Goal: Task Accomplishment & Management: Use online tool/utility

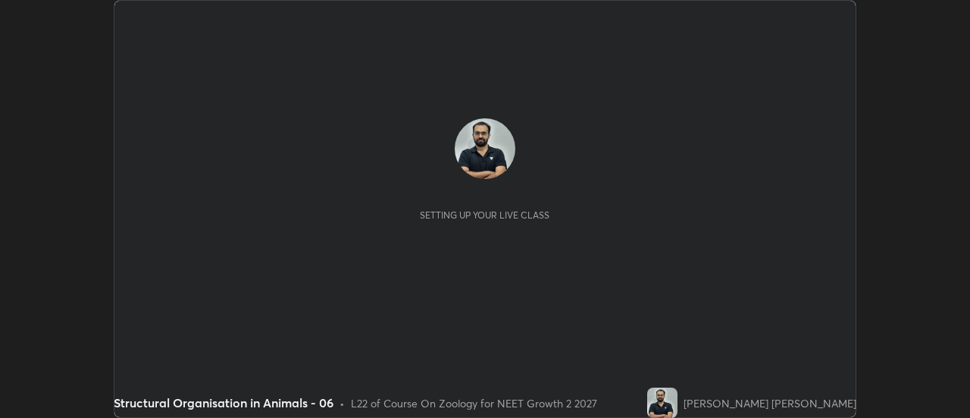
scroll to position [418, 970]
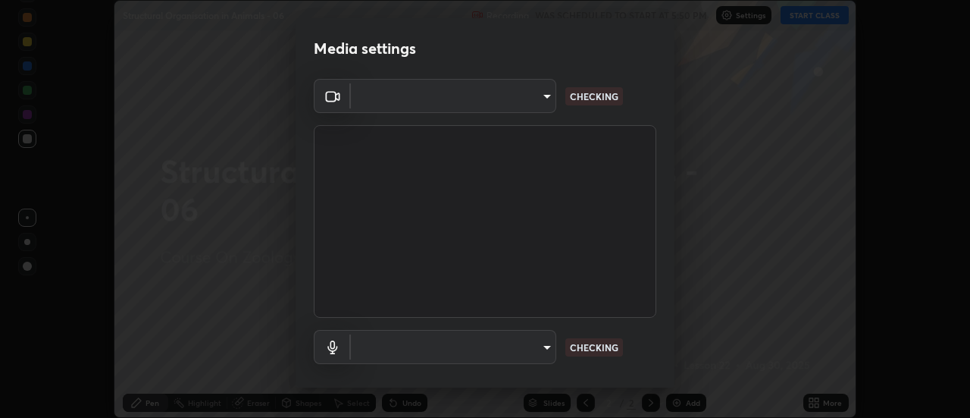
type input "985e4b1f72fc3b9494b48cef3b79fe3b682f9ae0bb15c20acfe574fe2aaad349"
type input "618656b63b7f9ee0ab6491a194f7017e5cc5f8d223736be4f163d7efcd640cbd"
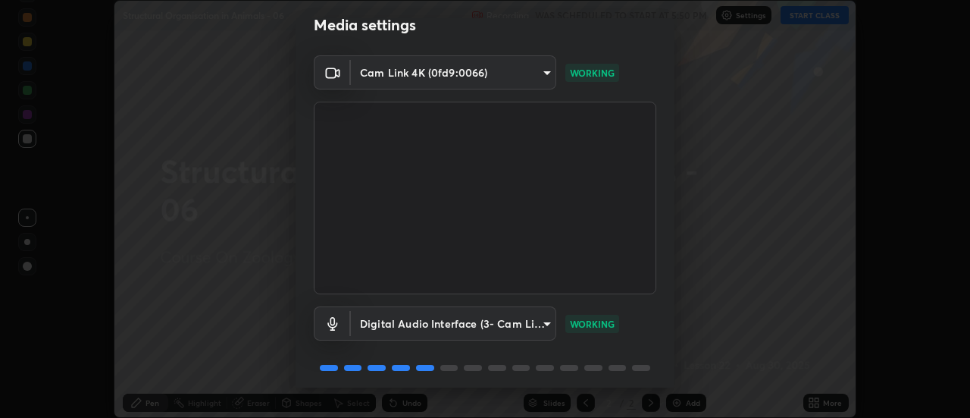
scroll to position [80, 0]
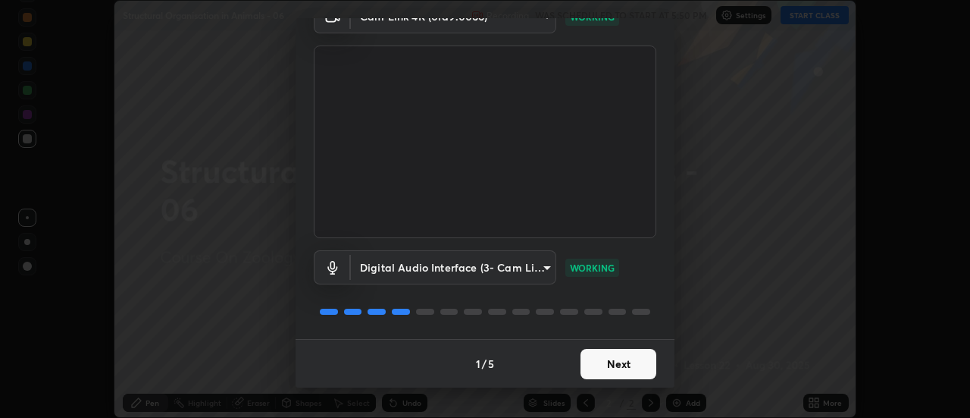
click at [612, 365] on button "Next" at bounding box center [619, 364] width 76 height 30
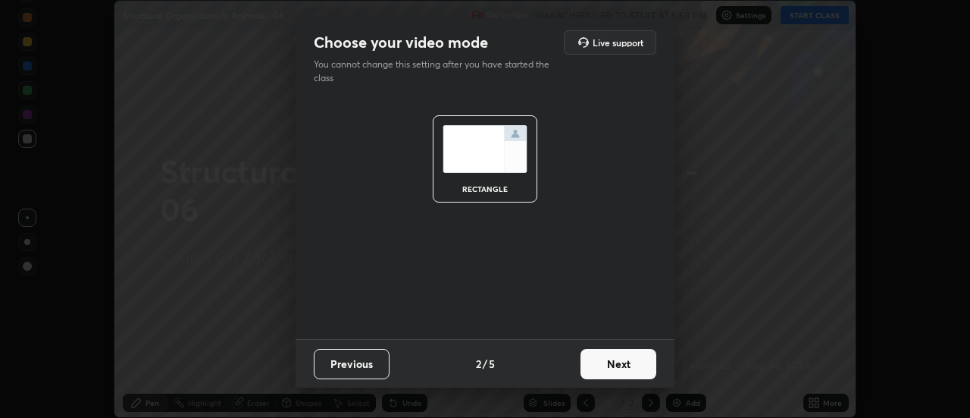
scroll to position [0, 0]
click at [626, 371] on button "Next" at bounding box center [619, 364] width 76 height 30
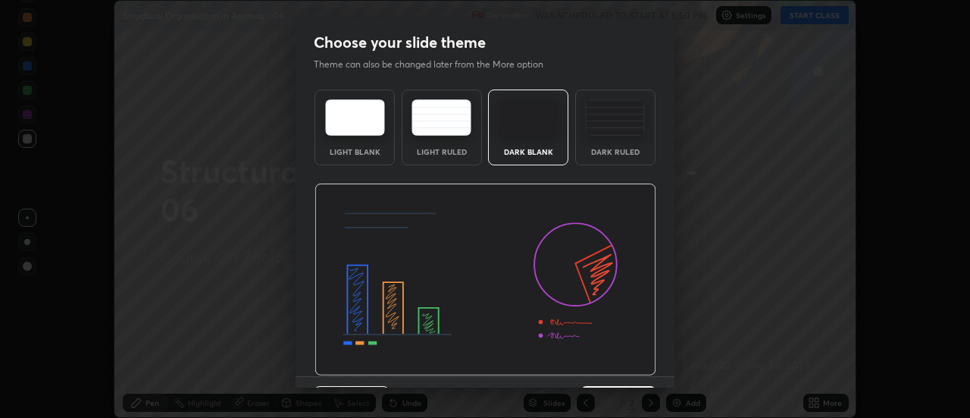
click at [635, 376] on div "Previous 3 / 5 Next" at bounding box center [485, 400] width 379 height 49
click at [631, 371] on img at bounding box center [486, 279] width 342 height 193
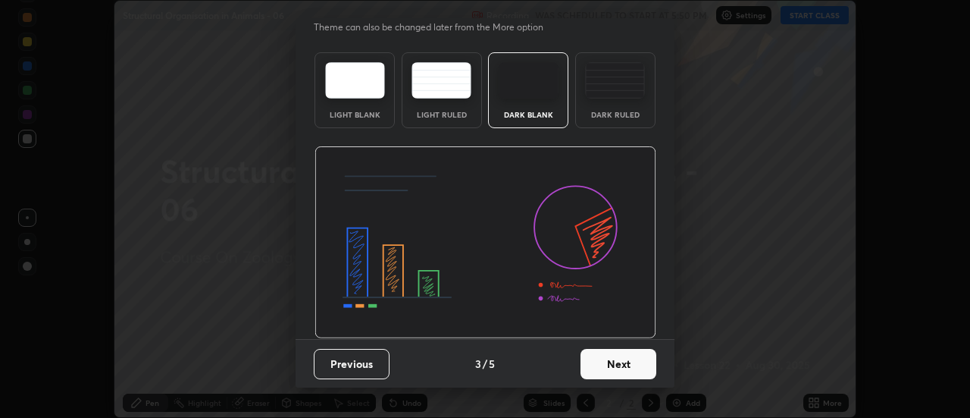
click at [626, 371] on button "Next" at bounding box center [619, 364] width 76 height 30
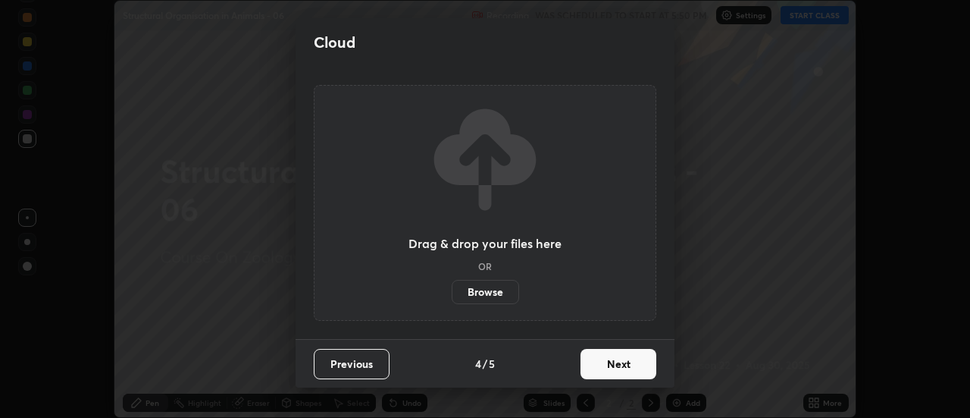
click at [622, 375] on button "Next" at bounding box center [619, 364] width 76 height 30
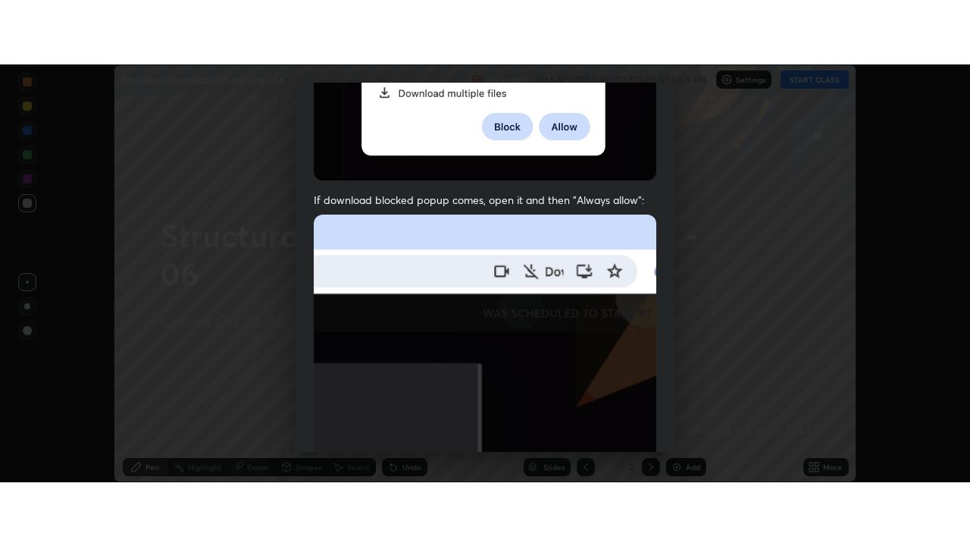
scroll to position [389, 0]
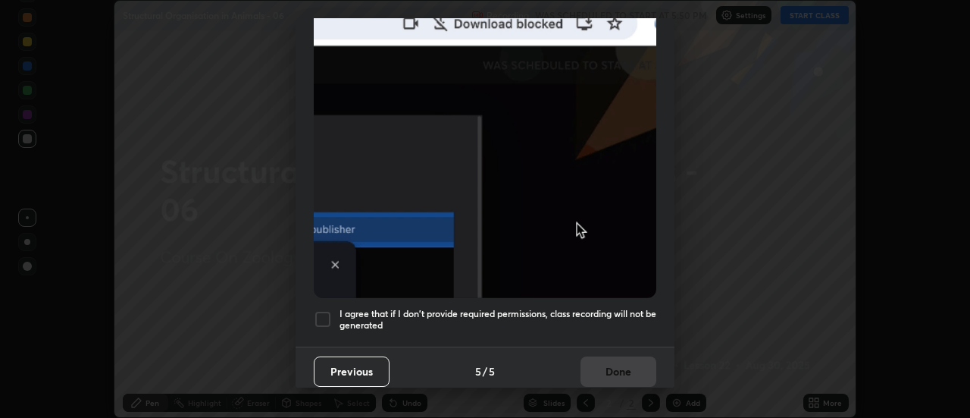
click at [616, 319] on h5 "I agree that if I don't provide required permissions, class recording will not …" at bounding box center [498, 320] width 317 height 24
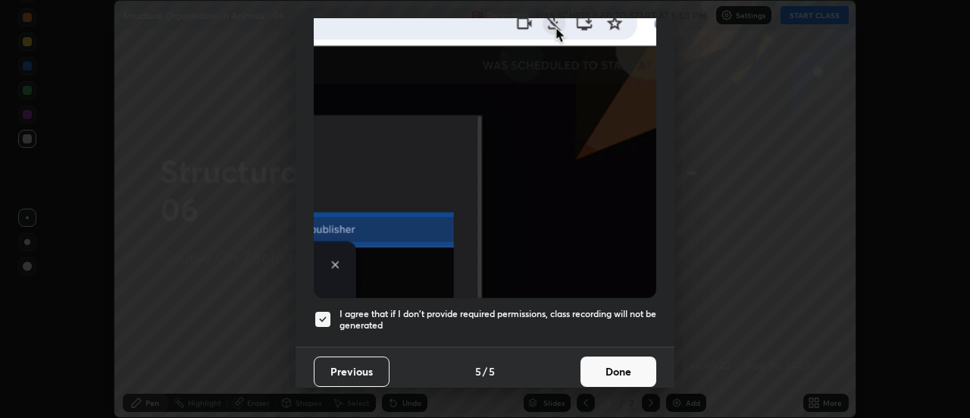
click at [623, 367] on button "Done" at bounding box center [619, 371] width 76 height 30
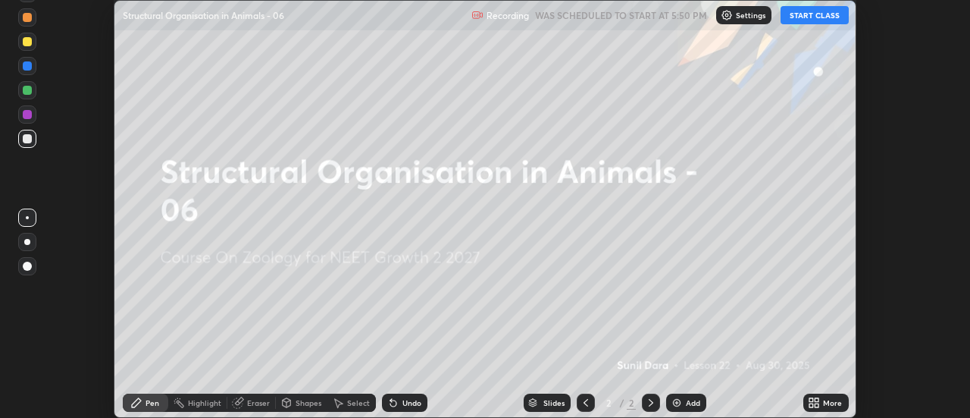
click at [812, 400] on icon at bounding box center [812, 400] width 4 height 4
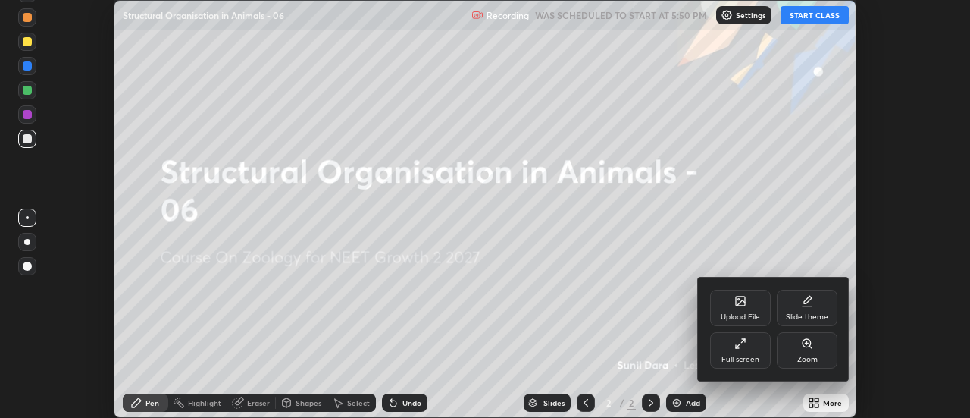
click at [726, 332] on div "Full screen" at bounding box center [740, 350] width 61 height 36
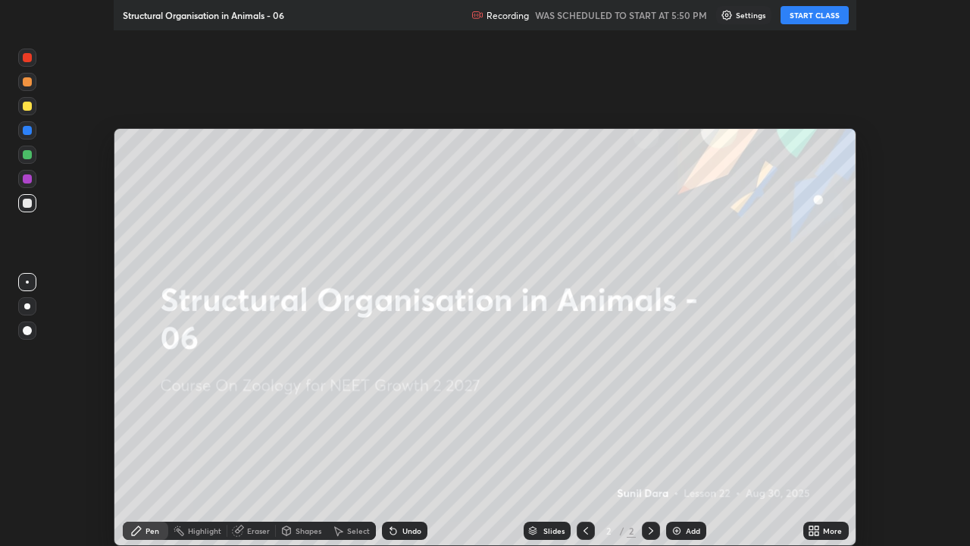
scroll to position [546, 970]
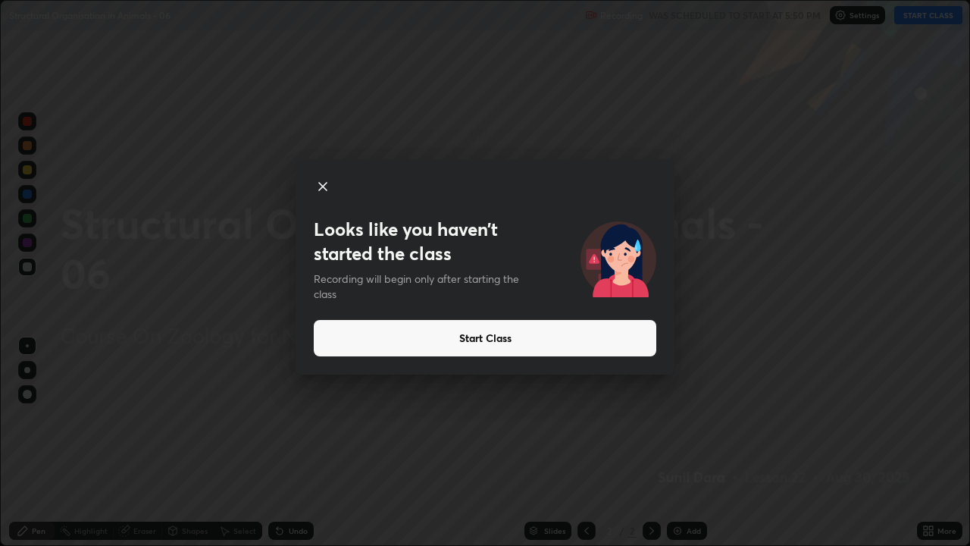
click at [318, 183] on icon at bounding box center [323, 186] width 18 height 18
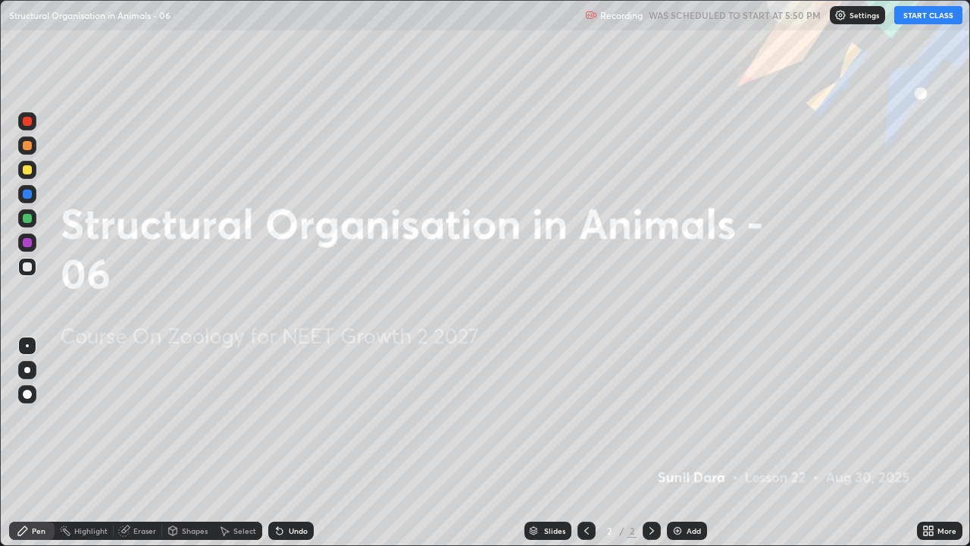
click at [931, 18] on button "START CLASS" at bounding box center [929, 15] width 68 height 18
click at [689, 417] on div "Add" at bounding box center [694, 531] width 14 height 8
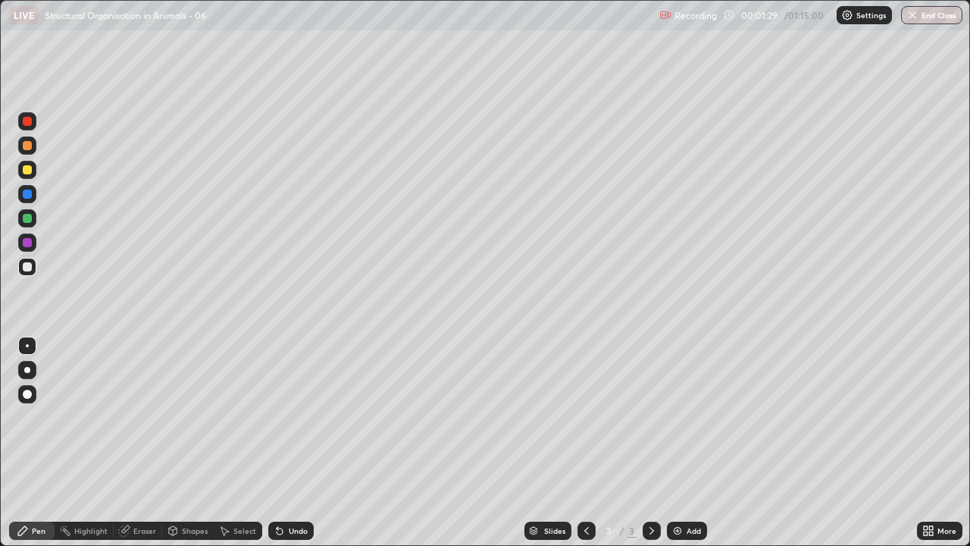
click at [32, 375] on div at bounding box center [27, 370] width 18 height 18
click at [29, 222] on div at bounding box center [27, 218] width 9 height 9
click at [27, 196] on div at bounding box center [27, 194] width 9 height 9
click at [27, 175] on div at bounding box center [27, 170] width 18 height 18
click at [26, 268] on div at bounding box center [27, 266] width 9 height 9
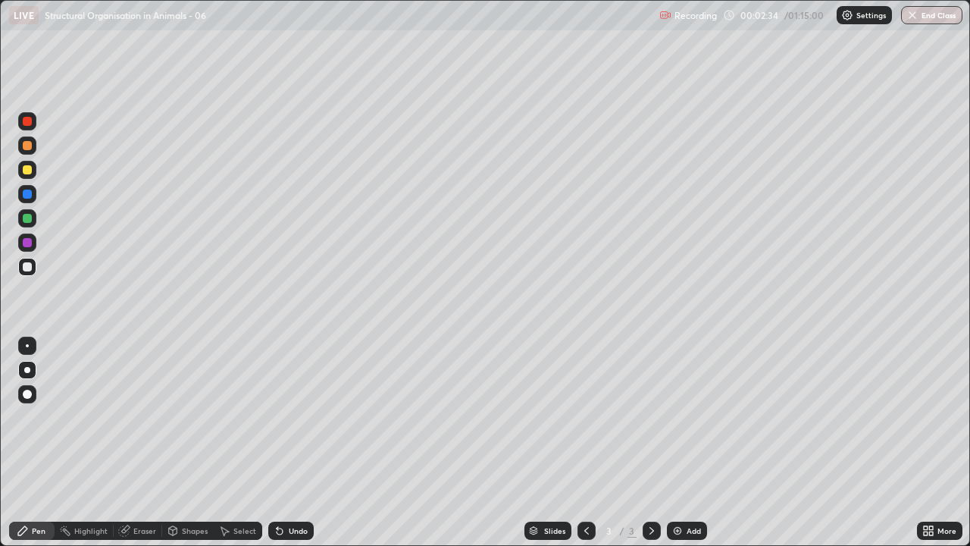
click at [27, 268] on div at bounding box center [27, 266] width 9 height 9
click at [34, 271] on div at bounding box center [27, 267] width 18 height 18
click at [27, 268] on div at bounding box center [27, 266] width 9 height 9
click at [291, 417] on div "Undo" at bounding box center [298, 531] width 19 height 8
click at [31, 268] on div at bounding box center [27, 266] width 9 height 9
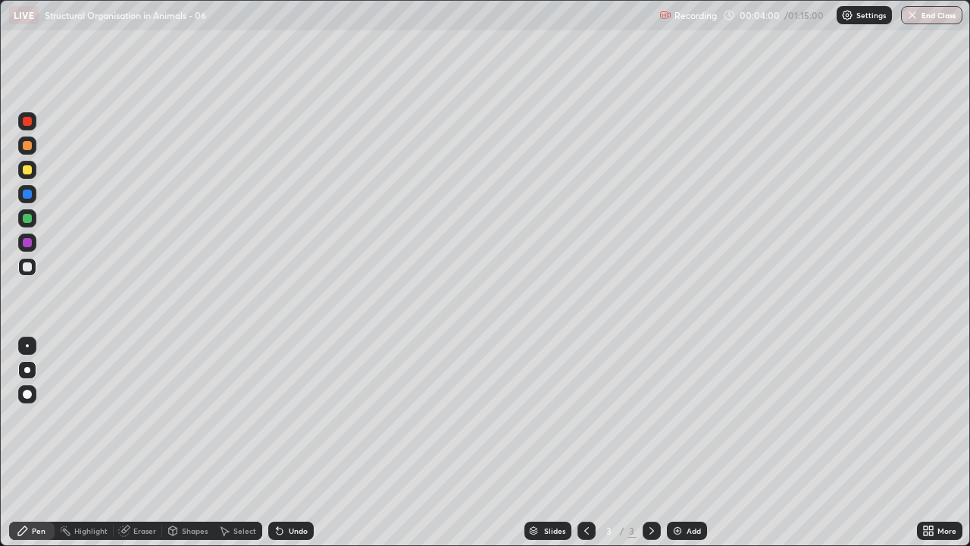
click at [21, 273] on div at bounding box center [27, 267] width 18 height 18
click at [293, 417] on div "Undo" at bounding box center [290, 531] width 45 height 18
click at [296, 417] on div "Undo" at bounding box center [290, 531] width 45 height 18
click at [29, 275] on div at bounding box center [27, 267] width 18 height 18
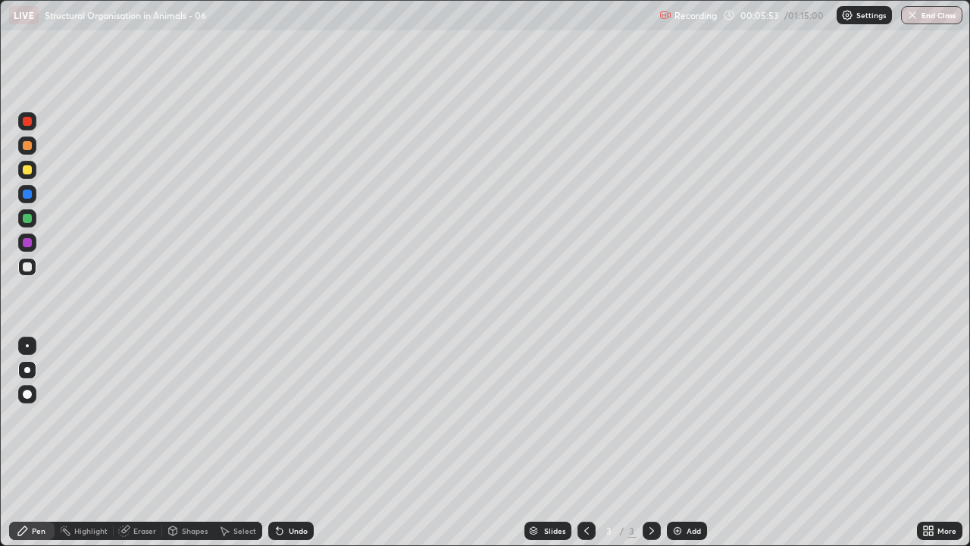
click at [146, 417] on div "Eraser" at bounding box center [144, 531] width 23 height 8
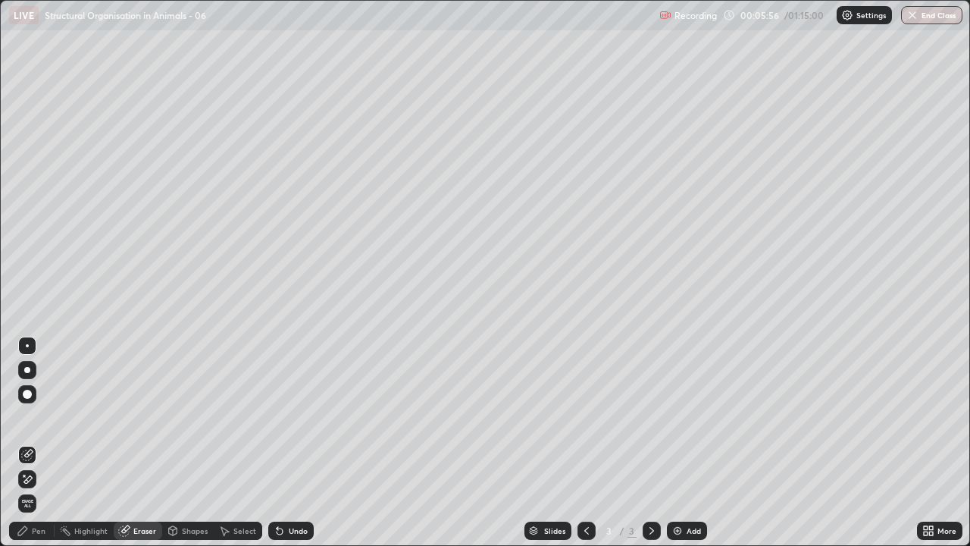
click at [38, 417] on div "Pen" at bounding box center [39, 531] width 14 height 8
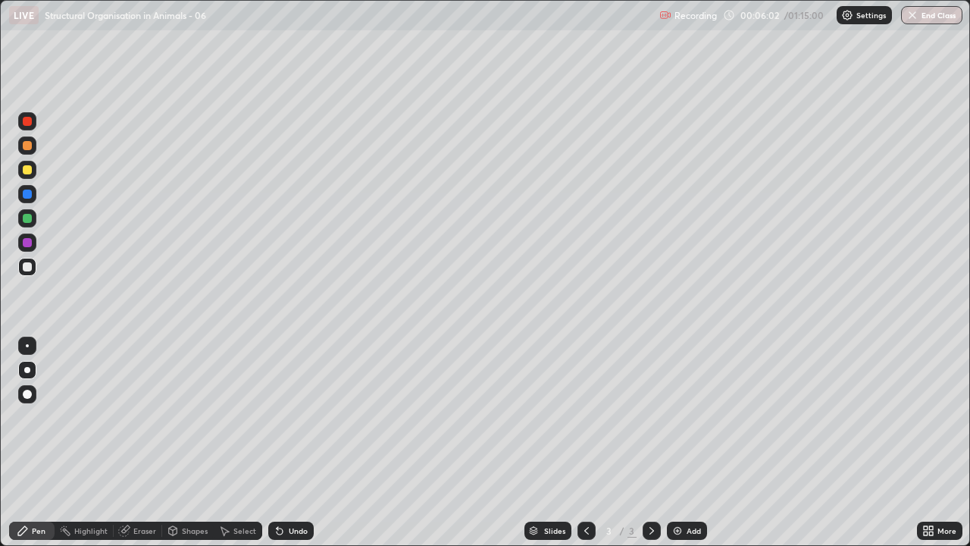
click at [290, 417] on div "Undo" at bounding box center [298, 531] width 19 height 8
click at [153, 417] on div "Eraser" at bounding box center [144, 531] width 23 height 8
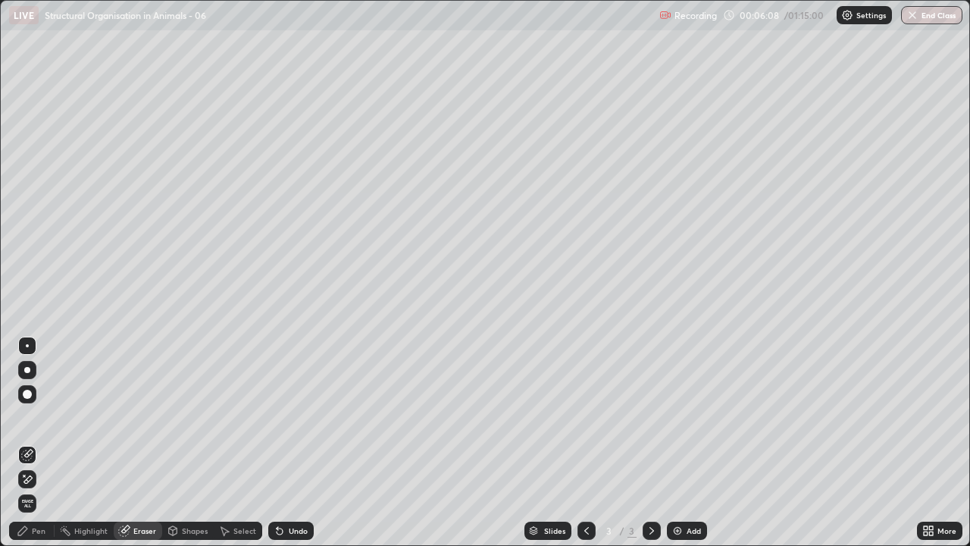
click at [38, 417] on div "Pen" at bounding box center [39, 531] width 14 height 8
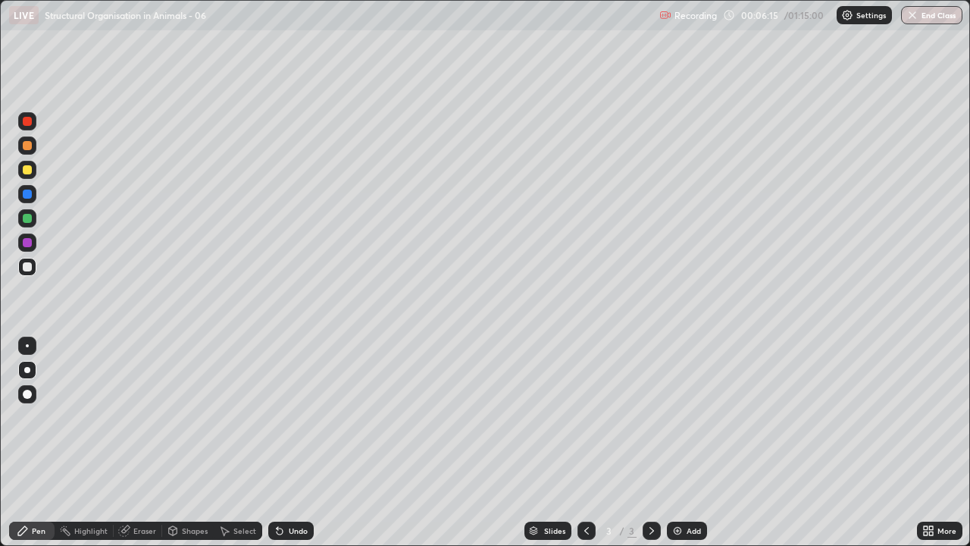
click at [148, 417] on div "Eraser" at bounding box center [144, 531] width 23 height 8
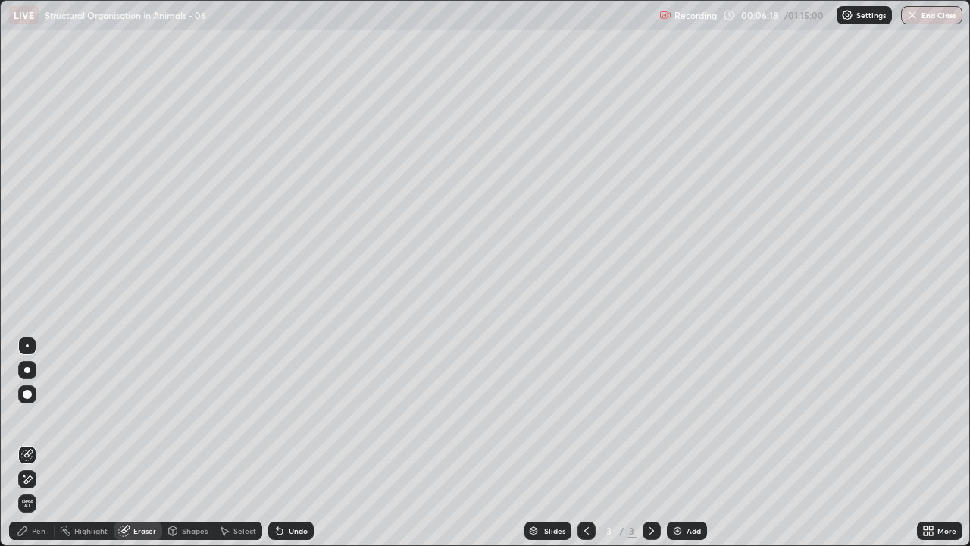
click at [37, 417] on div "Pen" at bounding box center [39, 531] width 14 height 8
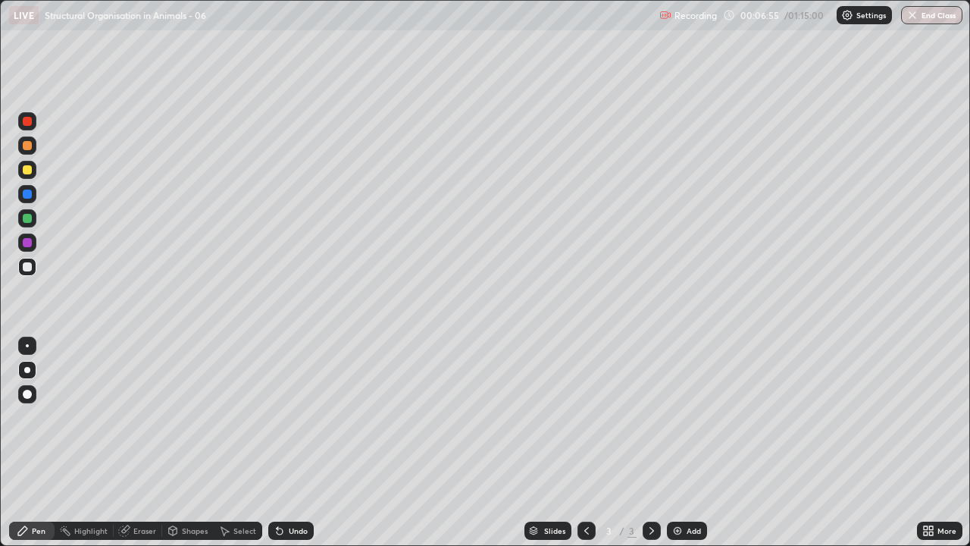
click at [25, 266] on div at bounding box center [27, 266] width 9 height 9
click at [686, 417] on div "Add" at bounding box center [687, 531] width 40 height 18
click at [585, 417] on icon at bounding box center [587, 531] width 12 height 12
click at [23, 220] on div at bounding box center [27, 218] width 9 height 9
click at [30, 145] on div at bounding box center [27, 145] width 9 height 9
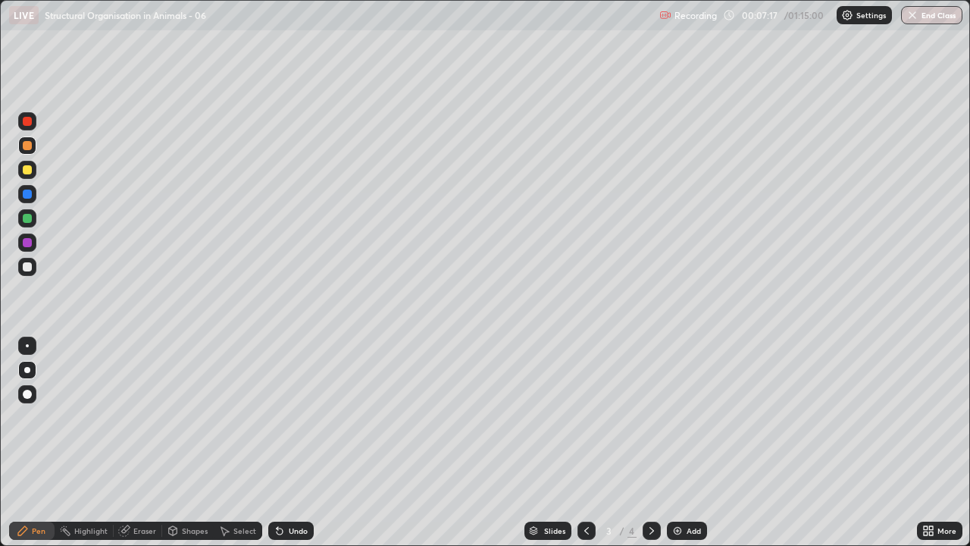
click at [33, 265] on div at bounding box center [27, 267] width 18 height 18
click at [651, 417] on icon at bounding box center [652, 531] width 12 height 12
click at [29, 269] on div at bounding box center [27, 266] width 9 height 9
click at [27, 171] on div at bounding box center [27, 169] width 9 height 9
click at [24, 168] on div at bounding box center [27, 169] width 9 height 9
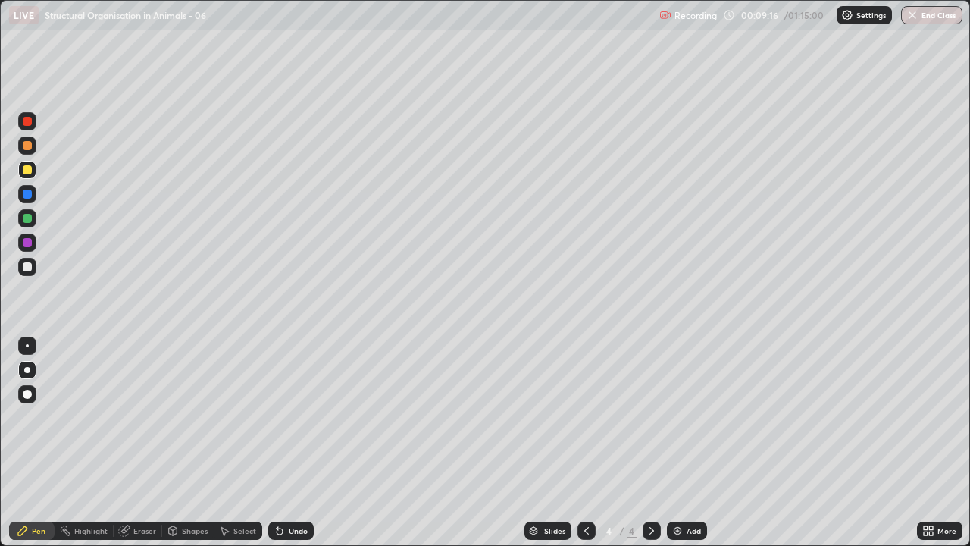
click at [33, 271] on div at bounding box center [27, 267] width 18 height 18
click at [24, 271] on div at bounding box center [27, 267] width 18 height 18
click at [29, 265] on div at bounding box center [27, 266] width 9 height 9
click at [31, 271] on div at bounding box center [27, 267] width 18 height 18
click at [26, 267] on div at bounding box center [27, 266] width 9 height 9
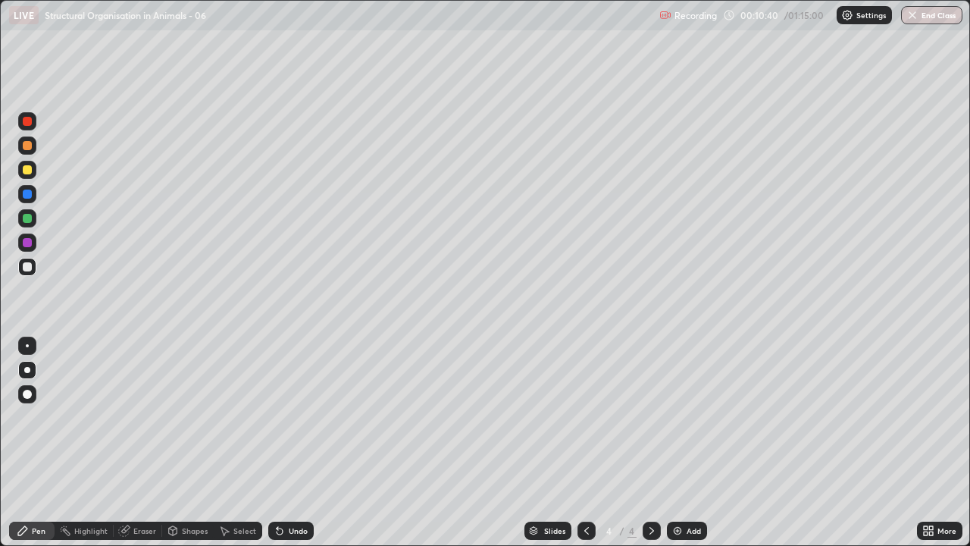
click at [26, 197] on div at bounding box center [27, 194] width 9 height 9
click at [14, 278] on div "Erase all" at bounding box center [27, 272] width 36 height 485
click at [33, 272] on div at bounding box center [27, 267] width 18 height 18
click at [28, 168] on div at bounding box center [27, 169] width 9 height 9
click at [28, 169] on div at bounding box center [27, 169] width 9 height 9
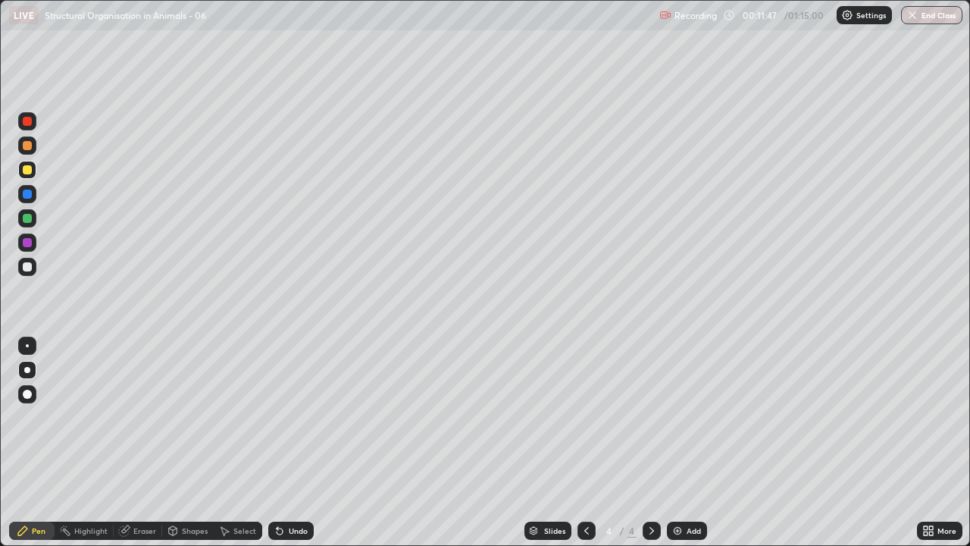
click at [30, 268] on div at bounding box center [27, 266] width 9 height 9
click at [28, 271] on div at bounding box center [27, 266] width 9 height 9
click at [27, 268] on div at bounding box center [27, 266] width 9 height 9
click at [30, 274] on div at bounding box center [27, 267] width 18 height 18
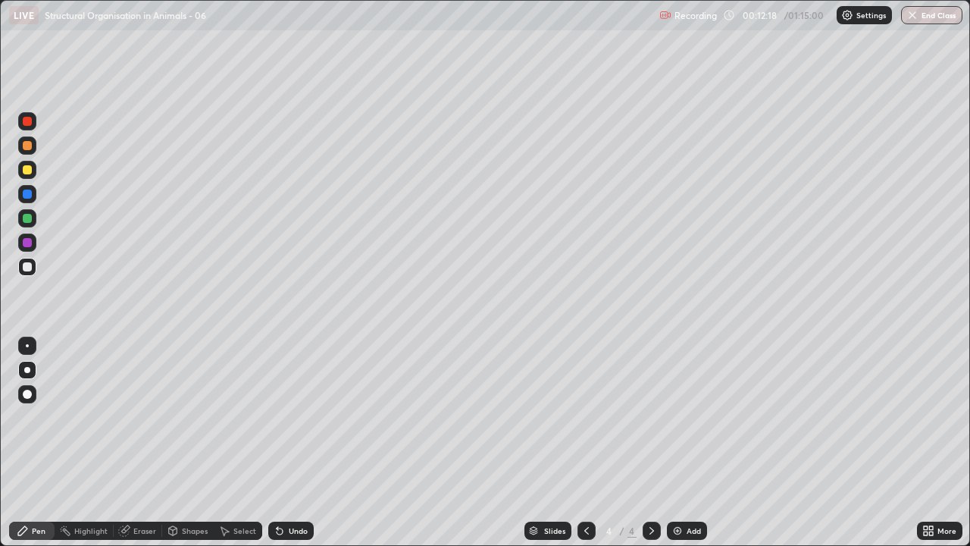
click at [295, 417] on div "Undo" at bounding box center [298, 531] width 19 height 8
click at [651, 417] on icon at bounding box center [652, 531] width 12 height 12
click at [685, 417] on div "Add" at bounding box center [687, 531] width 40 height 18
click at [30, 269] on div at bounding box center [27, 266] width 9 height 9
click at [31, 262] on div at bounding box center [27, 267] width 18 height 18
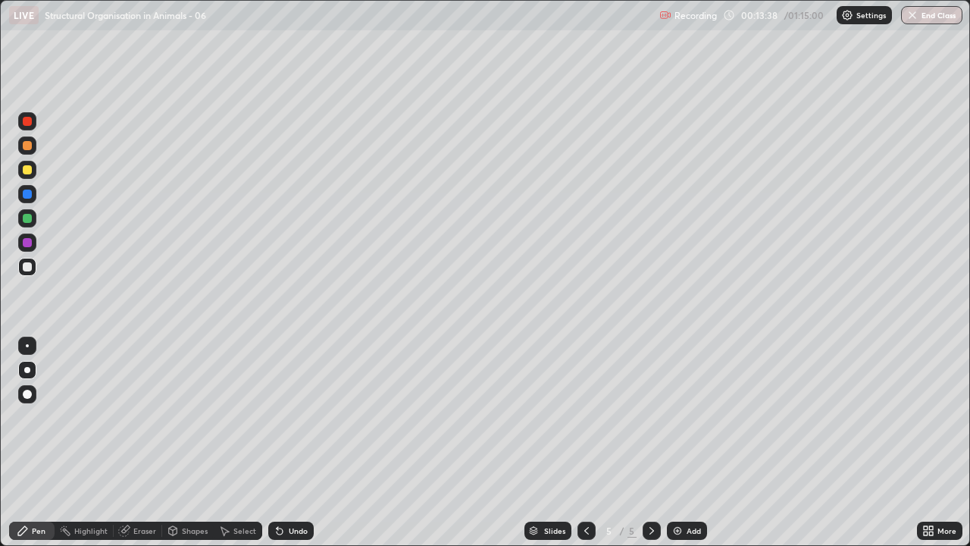
click at [25, 272] on div at bounding box center [27, 267] width 18 height 18
click at [27, 246] on div at bounding box center [27, 242] width 9 height 9
click at [31, 268] on div at bounding box center [27, 266] width 9 height 9
click at [33, 270] on div at bounding box center [27, 267] width 18 height 18
click at [23, 265] on div at bounding box center [27, 266] width 9 height 9
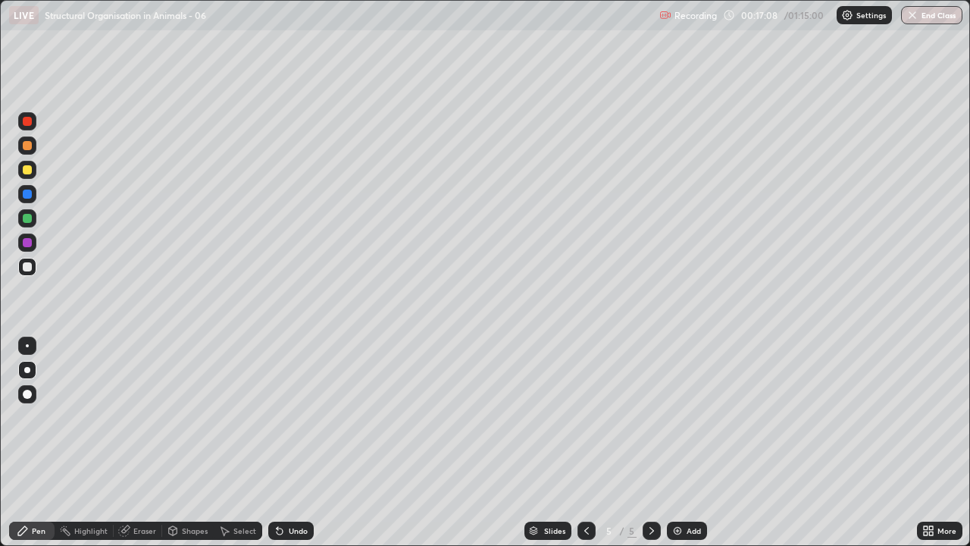
click at [19, 268] on div at bounding box center [27, 267] width 18 height 18
click at [651, 417] on icon at bounding box center [652, 531] width 12 height 12
click at [680, 417] on img at bounding box center [678, 531] width 12 height 12
click at [27, 268] on div at bounding box center [27, 266] width 9 height 9
click at [29, 267] on div at bounding box center [27, 266] width 9 height 9
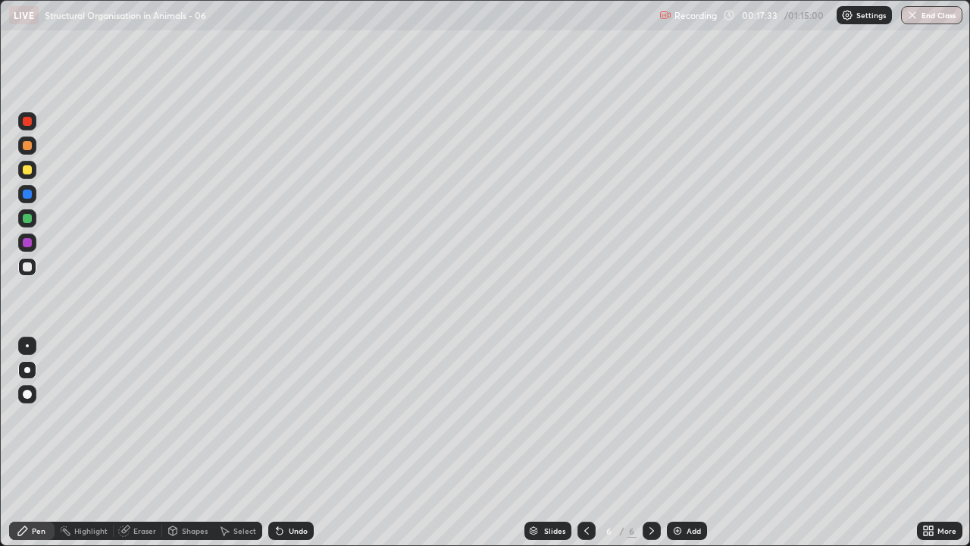
click at [23, 270] on div at bounding box center [27, 267] width 18 height 18
click at [24, 270] on div at bounding box center [27, 266] width 9 height 9
click at [33, 273] on div at bounding box center [27, 267] width 18 height 18
click at [33, 271] on div at bounding box center [27, 267] width 18 height 18
click at [18, 271] on div at bounding box center [27, 267] width 18 height 18
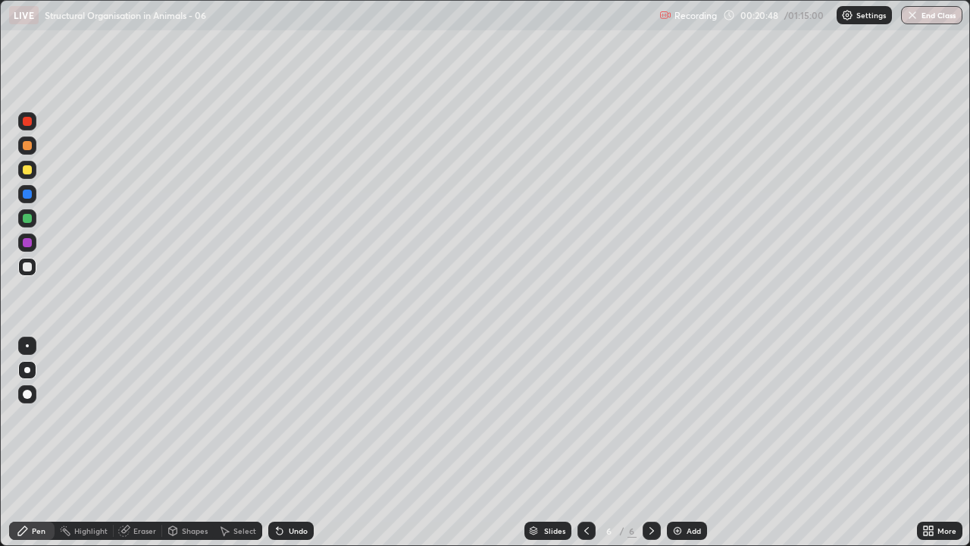
click at [295, 417] on div "Undo" at bounding box center [298, 531] width 19 height 8
click at [578, 417] on div at bounding box center [587, 531] width 18 height 18
click at [652, 417] on icon at bounding box center [652, 531] width 12 height 12
click at [297, 417] on div "Undo" at bounding box center [298, 531] width 19 height 8
click at [296, 417] on div "Undo" at bounding box center [298, 531] width 19 height 8
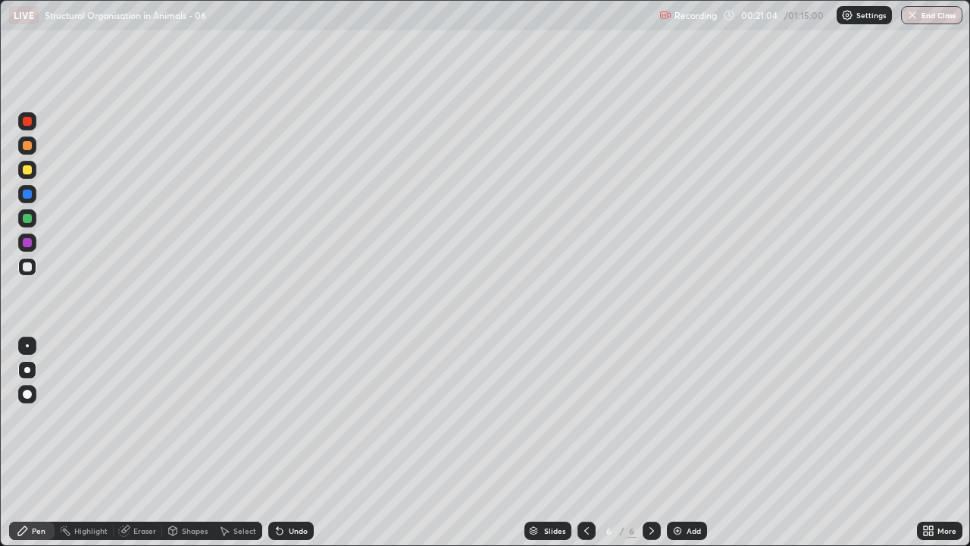
click at [301, 417] on div "Undo" at bounding box center [298, 531] width 19 height 8
click at [297, 417] on div "Undo" at bounding box center [298, 531] width 19 height 8
click at [298, 417] on div "Undo" at bounding box center [298, 531] width 19 height 8
click at [36, 417] on div "Pen" at bounding box center [31, 531] width 45 height 18
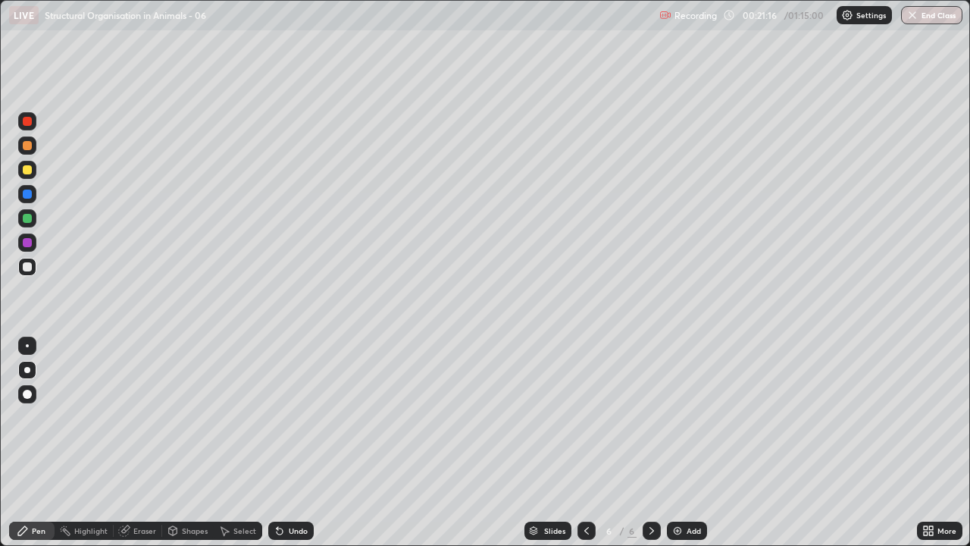
click at [30, 274] on div at bounding box center [27, 267] width 18 height 18
click at [30, 275] on div at bounding box center [27, 267] width 18 height 18
click at [27, 273] on div at bounding box center [27, 267] width 18 height 18
click at [679, 417] on img at bounding box center [678, 531] width 12 height 12
click at [28, 275] on div at bounding box center [27, 267] width 18 height 18
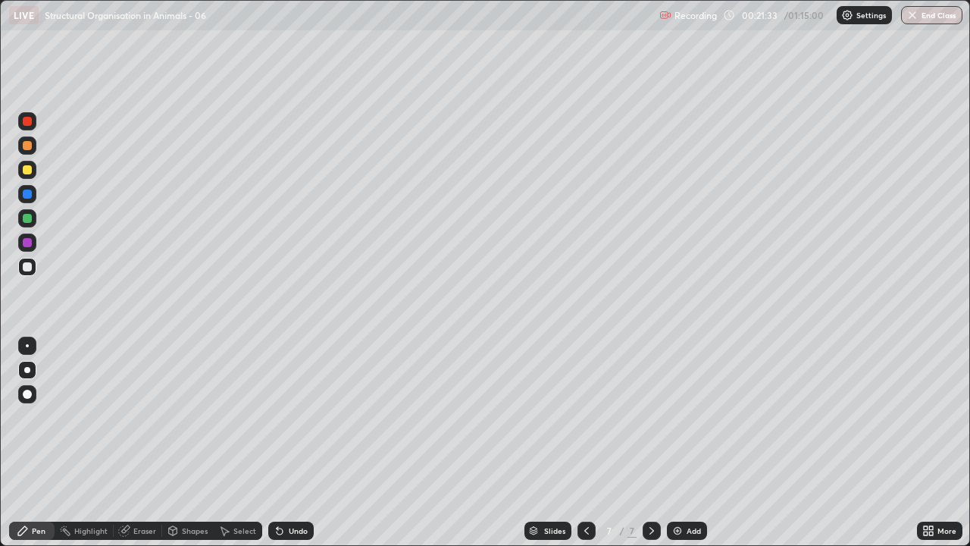
click at [32, 275] on div at bounding box center [27, 267] width 18 height 18
click at [31, 239] on div at bounding box center [27, 243] width 18 height 18
click at [25, 269] on div at bounding box center [27, 266] width 9 height 9
click at [33, 265] on div at bounding box center [27, 267] width 18 height 18
click at [297, 417] on div "Undo" at bounding box center [290, 531] width 45 height 18
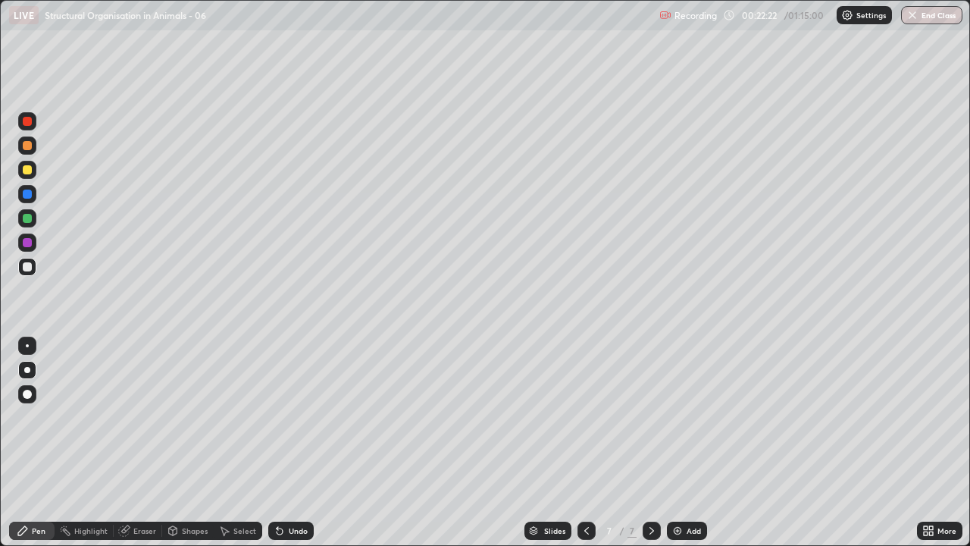
click at [25, 273] on div at bounding box center [27, 267] width 18 height 18
click at [25, 274] on div at bounding box center [27, 267] width 18 height 18
click at [29, 272] on div at bounding box center [27, 267] width 18 height 18
click at [30, 267] on div at bounding box center [27, 266] width 9 height 9
click at [583, 417] on icon at bounding box center [587, 531] width 12 height 12
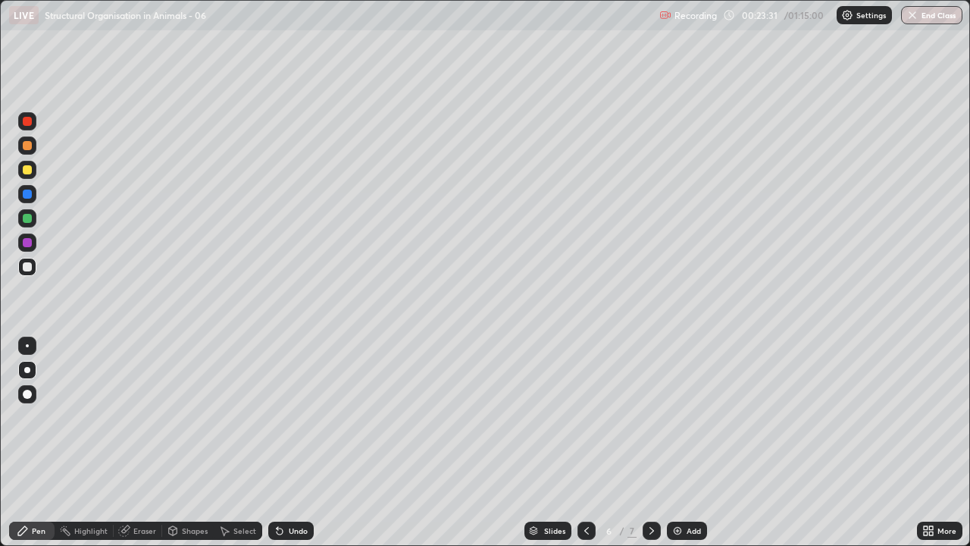
click at [585, 417] on icon at bounding box center [587, 531] width 12 height 12
click at [566, 417] on div "Slides" at bounding box center [548, 531] width 47 height 18
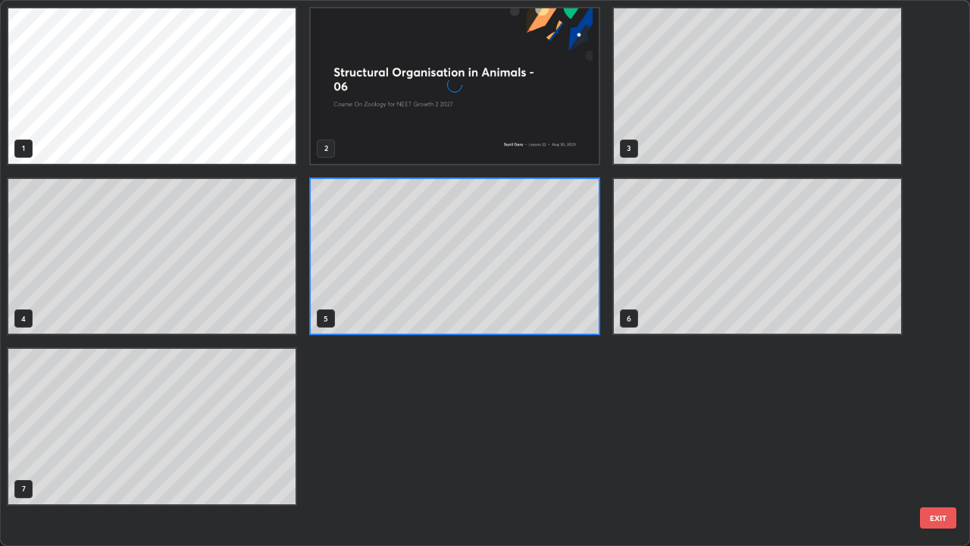
scroll to position [540, 961]
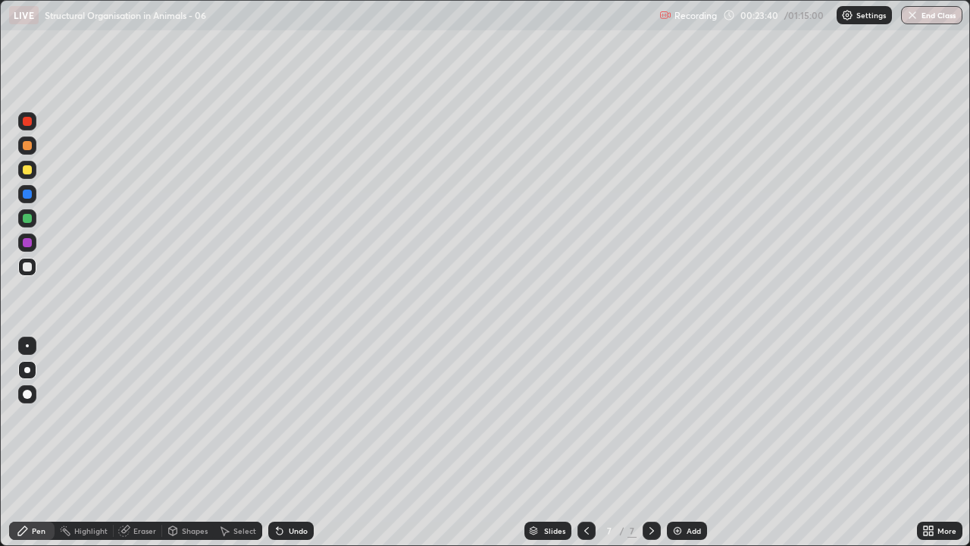
click at [687, 417] on div "Add" at bounding box center [687, 531] width 40 height 18
click at [24, 170] on div at bounding box center [27, 169] width 9 height 9
click at [24, 171] on div at bounding box center [27, 169] width 9 height 9
click at [28, 274] on div at bounding box center [27, 267] width 18 height 18
click at [18, 268] on div at bounding box center [27, 267] width 18 height 18
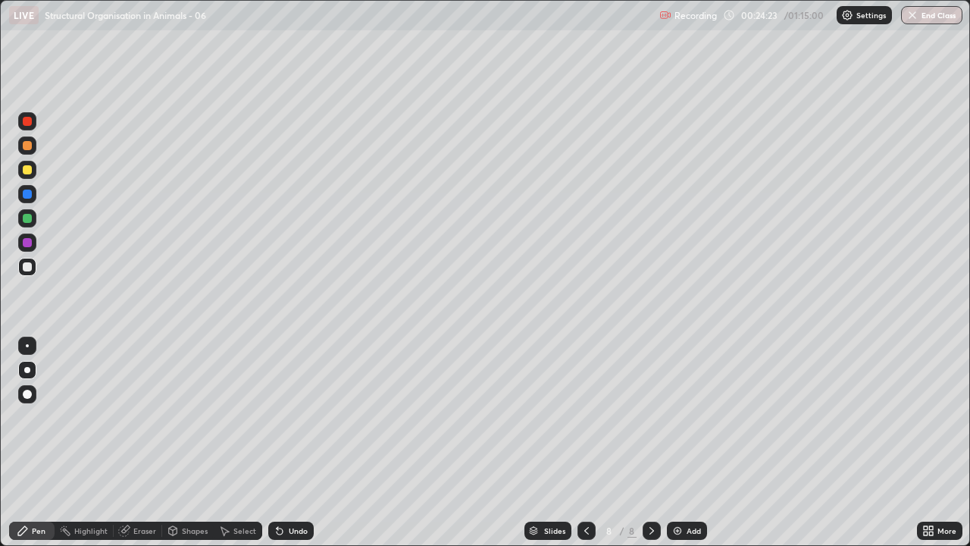
click at [28, 270] on div at bounding box center [27, 266] width 9 height 9
click at [20, 271] on div at bounding box center [27, 267] width 18 height 18
click at [27, 271] on div at bounding box center [27, 266] width 9 height 9
click at [31, 269] on div at bounding box center [27, 266] width 9 height 9
click at [296, 417] on div "Undo" at bounding box center [290, 531] width 45 height 18
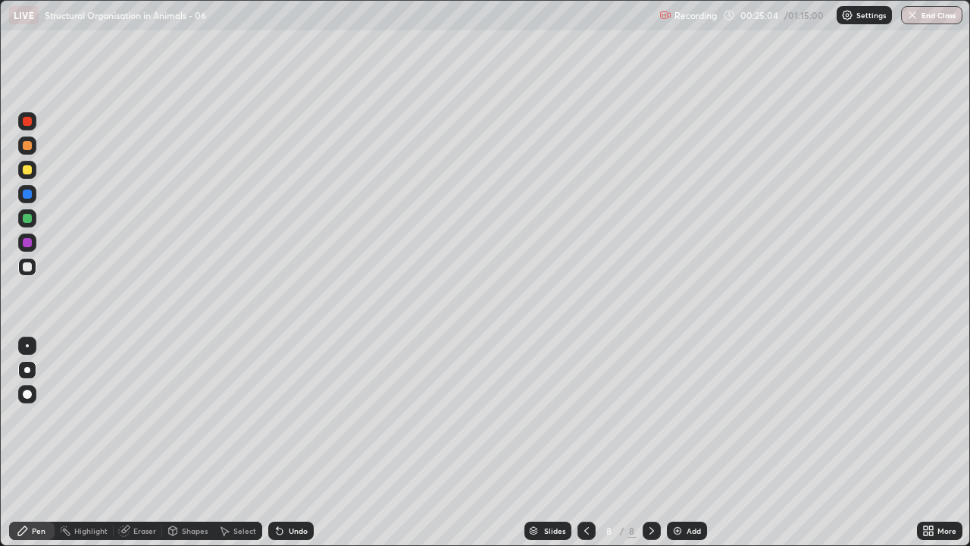
click at [299, 417] on div "Undo" at bounding box center [290, 531] width 45 height 18
click at [299, 417] on div "Undo" at bounding box center [298, 531] width 19 height 8
click at [293, 417] on div "Undo" at bounding box center [290, 531] width 45 height 18
click at [290, 417] on div "Undo" at bounding box center [290, 531] width 45 height 18
click at [35, 267] on div at bounding box center [27, 267] width 18 height 18
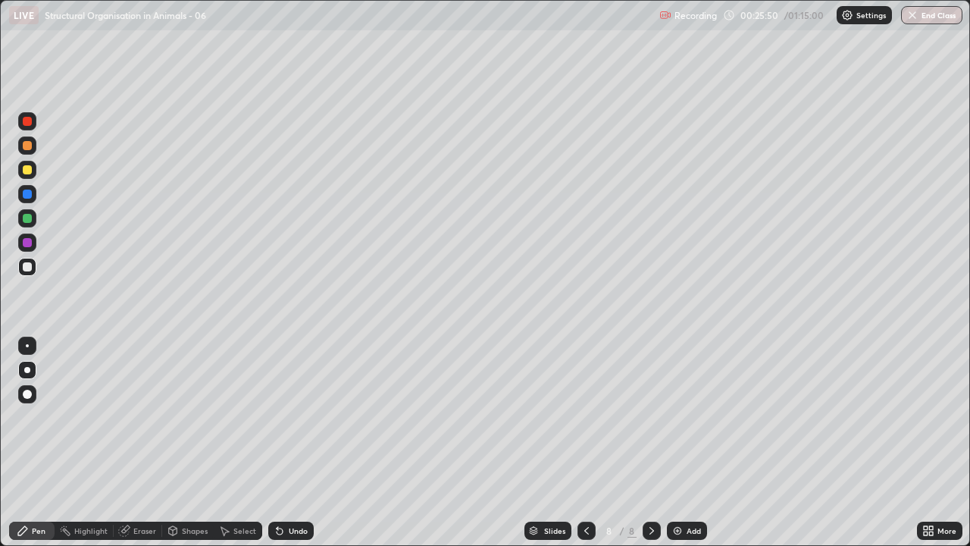
click at [20, 274] on div at bounding box center [27, 267] width 18 height 18
click at [26, 276] on div at bounding box center [27, 267] width 18 height 24
click at [557, 417] on div "Slides" at bounding box center [554, 531] width 21 height 8
click at [24, 269] on div at bounding box center [27, 266] width 9 height 9
click at [302, 417] on div "Undo" at bounding box center [298, 531] width 19 height 8
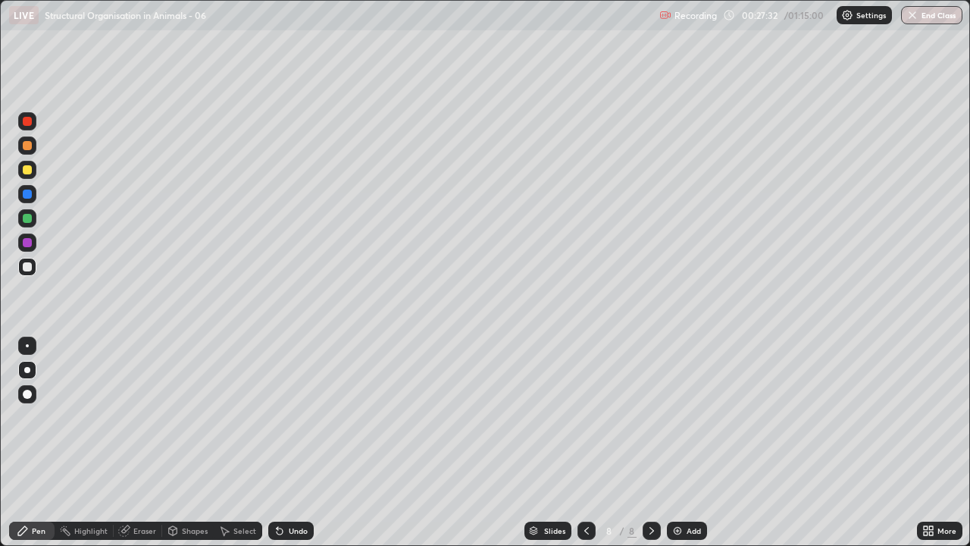
click at [298, 417] on div "Undo" at bounding box center [298, 531] width 19 height 8
click at [291, 417] on div "Undo" at bounding box center [298, 531] width 19 height 8
click at [295, 417] on div "Undo" at bounding box center [298, 531] width 19 height 8
click at [293, 417] on div "Undo" at bounding box center [298, 531] width 19 height 8
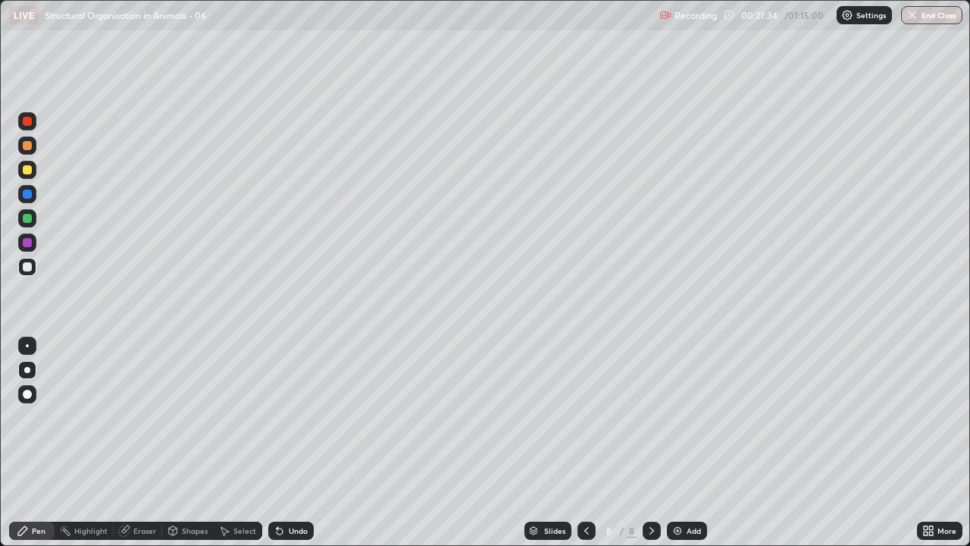
click at [292, 417] on div "Undo" at bounding box center [298, 531] width 19 height 8
click at [287, 417] on div "Undo" at bounding box center [290, 531] width 45 height 18
click at [289, 417] on div "Undo" at bounding box center [298, 531] width 19 height 8
click at [682, 417] on img at bounding box center [678, 531] width 12 height 12
click at [27, 267] on div at bounding box center [27, 266] width 9 height 9
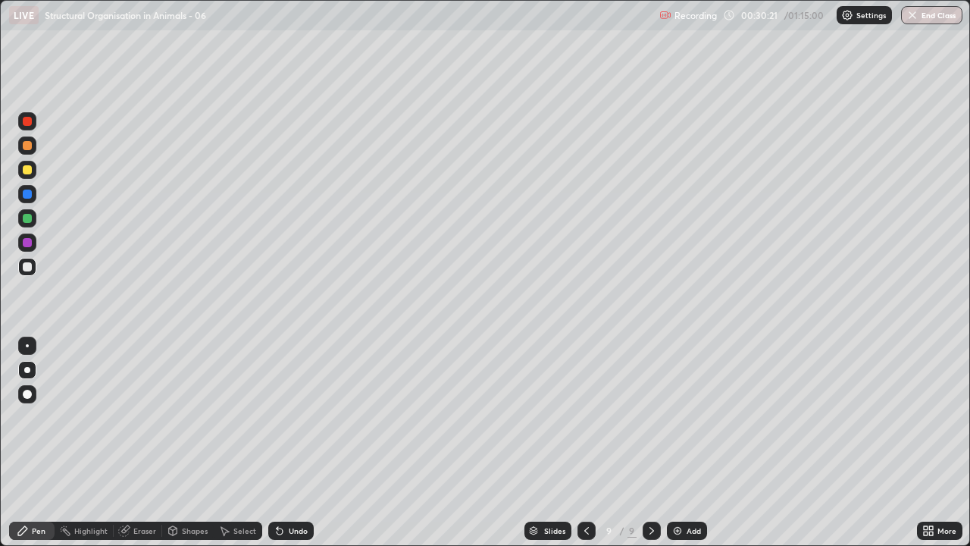
click at [30, 266] on div at bounding box center [27, 266] width 9 height 9
click at [25, 275] on div at bounding box center [27, 267] width 18 height 18
click at [29, 267] on div at bounding box center [27, 266] width 9 height 9
click at [584, 417] on div at bounding box center [587, 531] width 18 height 18
click at [651, 417] on icon at bounding box center [652, 531] width 12 height 12
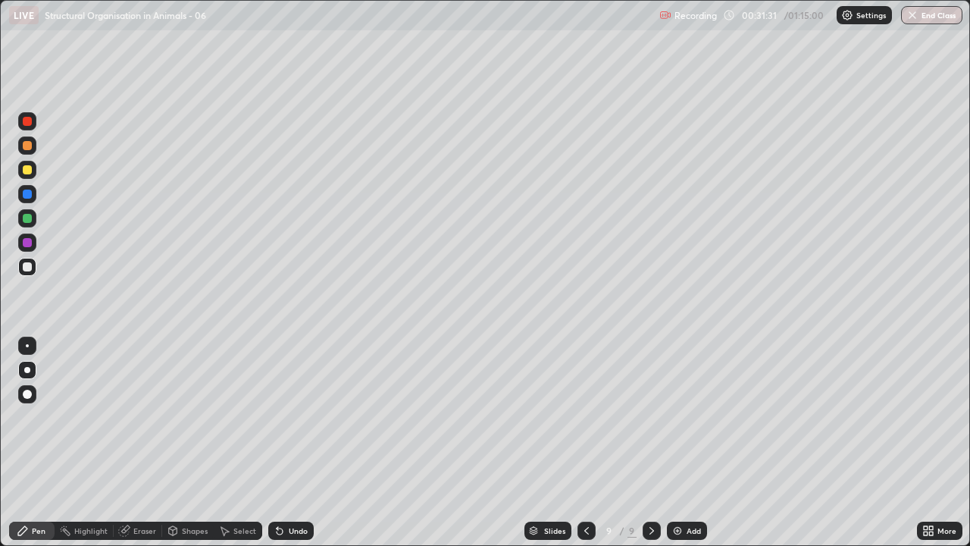
click at [299, 417] on div "Undo" at bounding box center [298, 531] width 19 height 8
click at [298, 417] on div "Undo" at bounding box center [298, 531] width 19 height 8
click at [20, 274] on div at bounding box center [27, 267] width 18 height 18
click at [26, 268] on div at bounding box center [27, 266] width 9 height 9
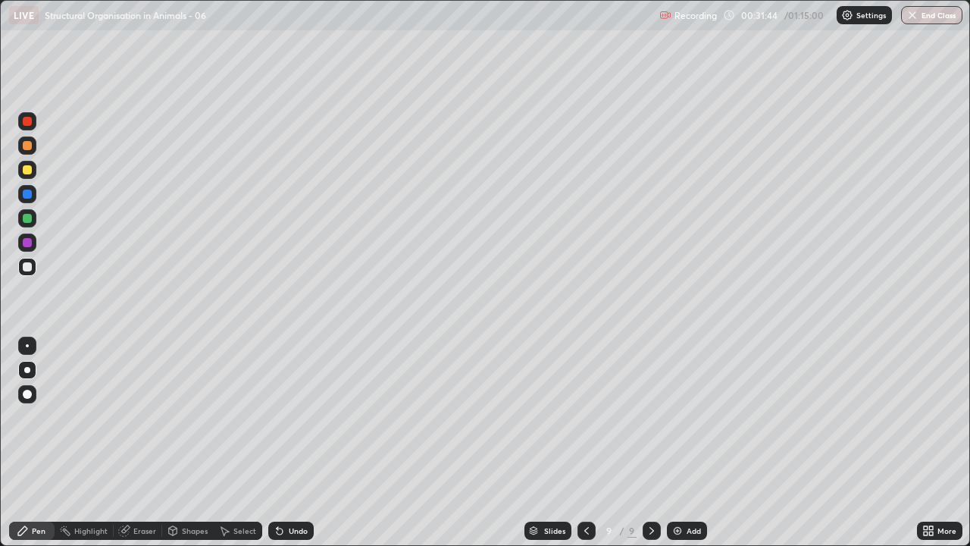
click at [32, 274] on div at bounding box center [27, 267] width 18 height 18
click at [33, 271] on div at bounding box center [27, 267] width 18 height 18
click at [20, 270] on div at bounding box center [27, 267] width 18 height 18
click at [20, 220] on div at bounding box center [27, 218] width 18 height 18
click at [25, 371] on div at bounding box center [27, 370] width 6 height 6
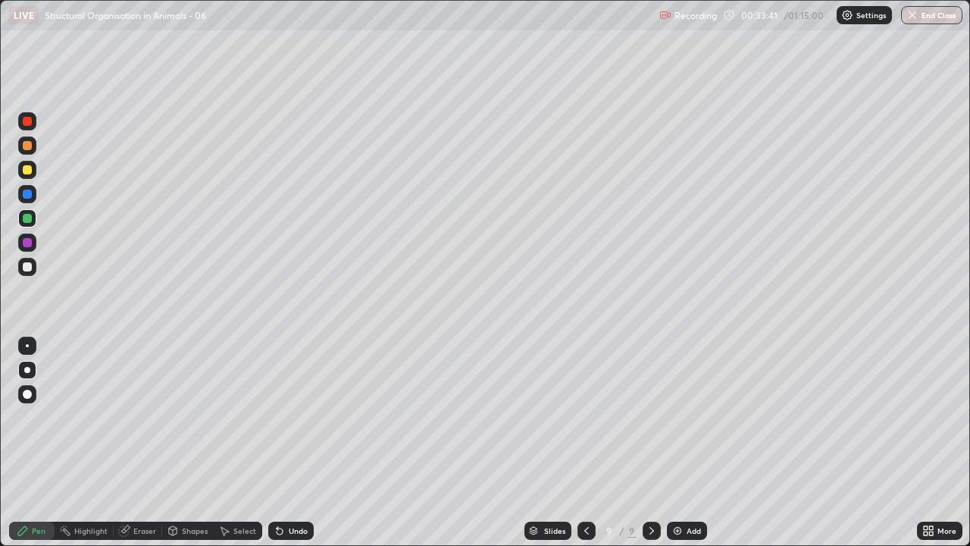
click at [27, 268] on div at bounding box center [27, 266] width 9 height 9
click at [20, 269] on div at bounding box center [27, 267] width 18 height 18
click at [651, 417] on icon at bounding box center [652, 531] width 12 height 12
click at [683, 417] on div "Add" at bounding box center [687, 531] width 40 height 18
click at [24, 272] on div at bounding box center [27, 267] width 18 height 18
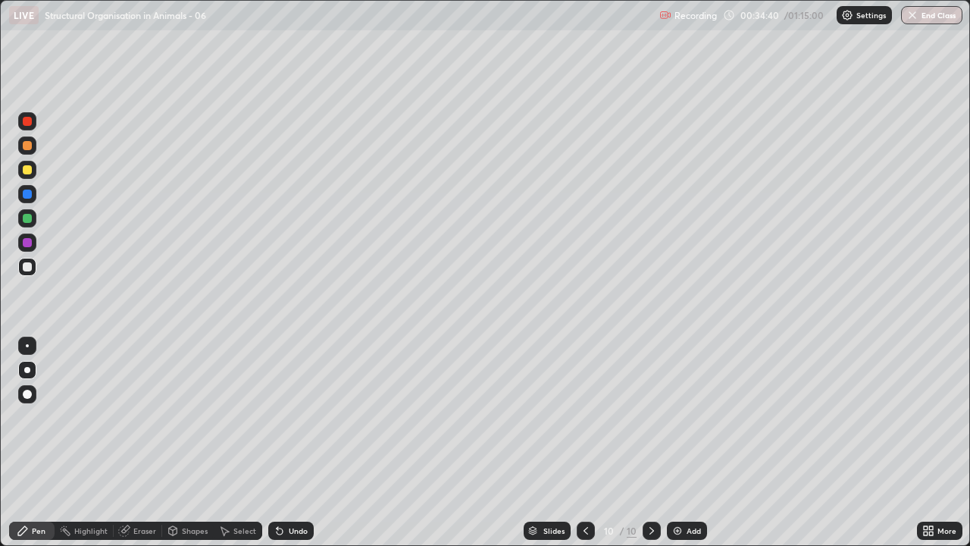
click at [29, 265] on div at bounding box center [27, 266] width 9 height 9
click at [24, 268] on div at bounding box center [27, 266] width 9 height 9
click at [23, 268] on div at bounding box center [27, 266] width 9 height 9
click at [24, 198] on div at bounding box center [27, 194] width 18 height 18
click at [284, 417] on div "Undo" at bounding box center [290, 531] width 45 height 18
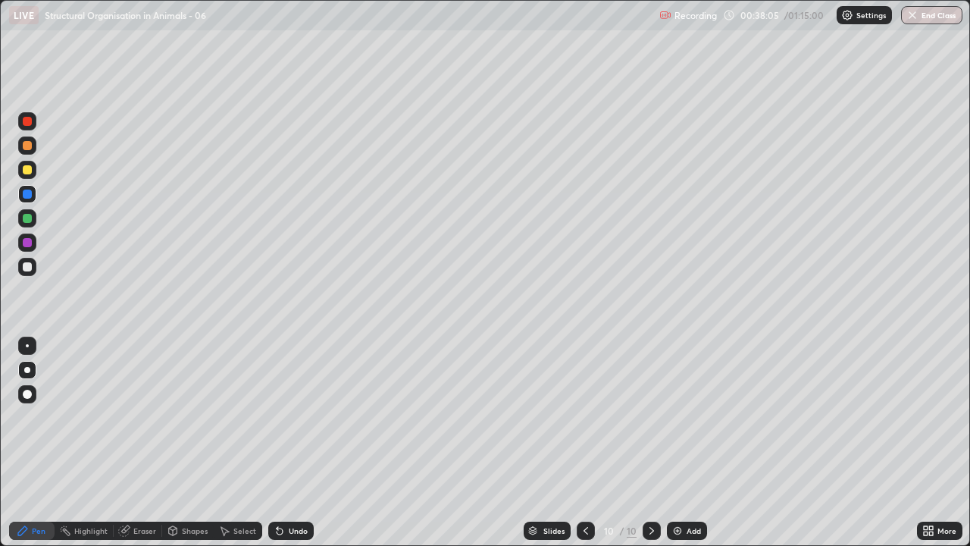
click at [291, 417] on div "Undo" at bounding box center [298, 531] width 19 height 8
click at [293, 417] on div "Undo" at bounding box center [298, 531] width 19 height 8
click at [289, 417] on div "Undo" at bounding box center [298, 531] width 19 height 8
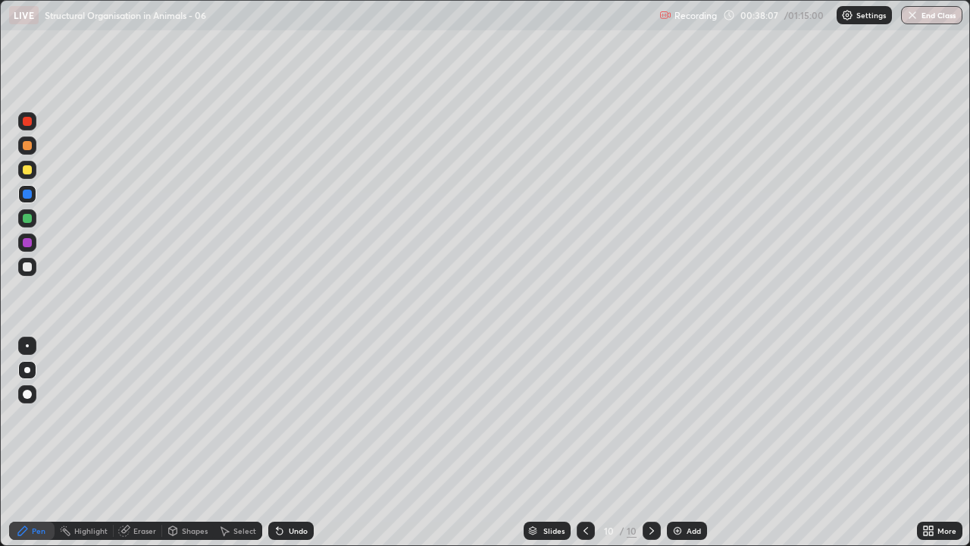
click at [289, 417] on div "Undo" at bounding box center [298, 531] width 19 height 8
click at [290, 417] on div "Undo" at bounding box center [298, 531] width 19 height 8
click at [291, 417] on div "Undo" at bounding box center [298, 531] width 19 height 8
click at [290, 417] on div "Undo" at bounding box center [298, 531] width 19 height 8
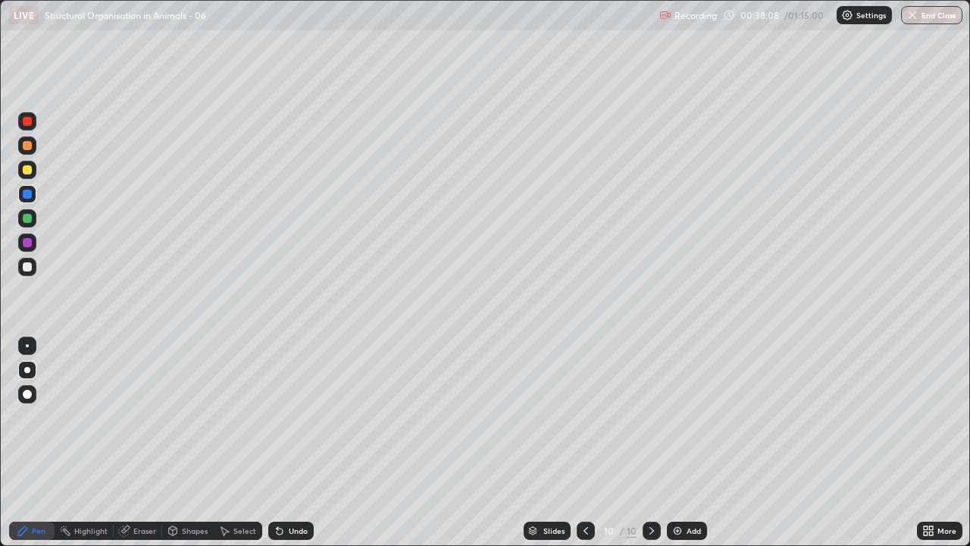
click at [289, 417] on div "Undo" at bounding box center [298, 531] width 19 height 8
click at [283, 417] on icon at bounding box center [280, 531] width 12 height 12
click at [277, 417] on icon at bounding box center [280, 531] width 6 height 6
click at [284, 417] on div "Undo" at bounding box center [290, 531] width 45 height 18
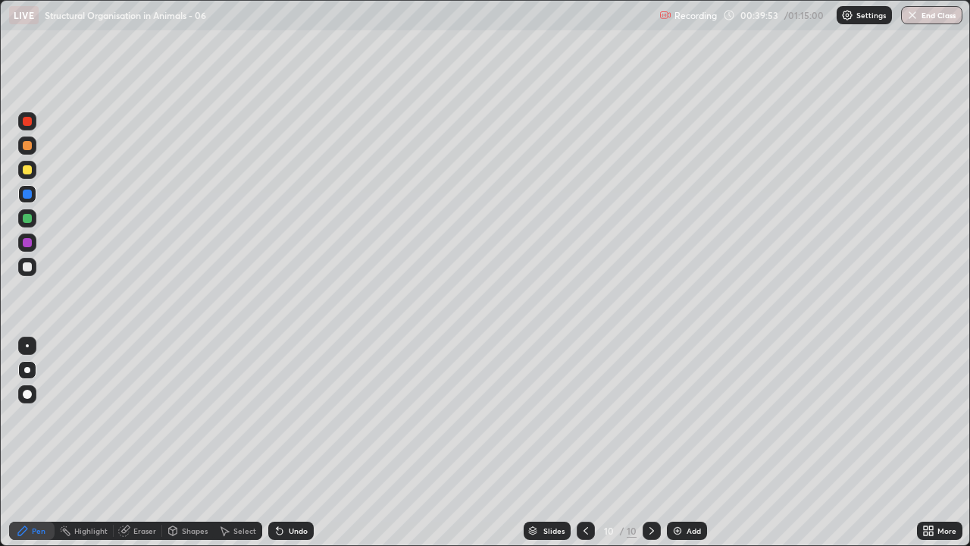
click at [27, 268] on div at bounding box center [27, 266] width 9 height 9
click at [20, 271] on div at bounding box center [27, 267] width 18 height 18
click at [27, 195] on div at bounding box center [27, 194] width 9 height 9
click at [19, 219] on div at bounding box center [27, 218] width 18 height 18
click at [289, 417] on div "Undo" at bounding box center [298, 531] width 19 height 8
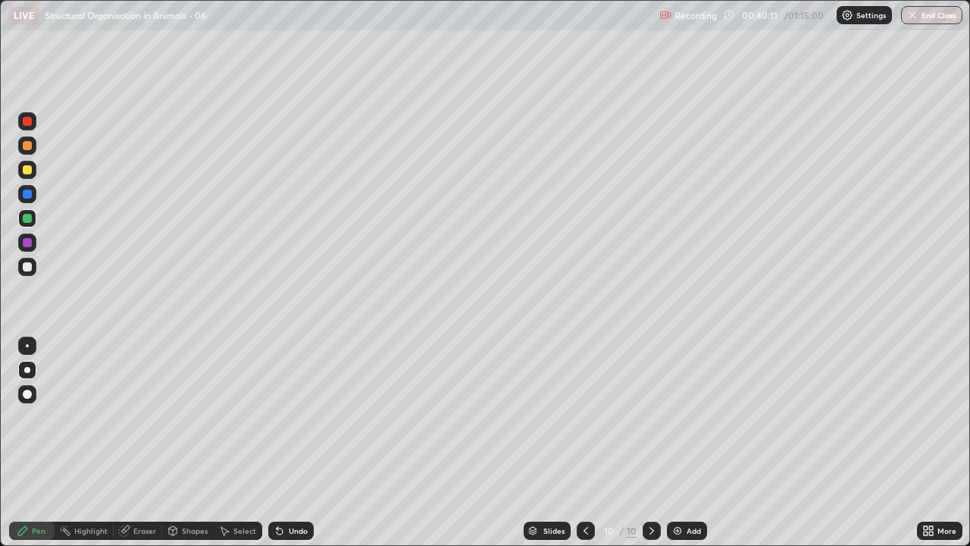
click at [293, 417] on div "Undo" at bounding box center [298, 531] width 19 height 8
click at [293, 417] on div "Undo" at bounding box center [290, 531] width 45 height 18
click at [291, 417] on div "Undo" at bounding box center [290, 531] width 45 height 18
click at [290, 417] on div "Undo" at bounding box center [290, 531] width 45 height 18
click at [292, 417] on div "Undo" at bounding box center [290, 531] width 45 height 18
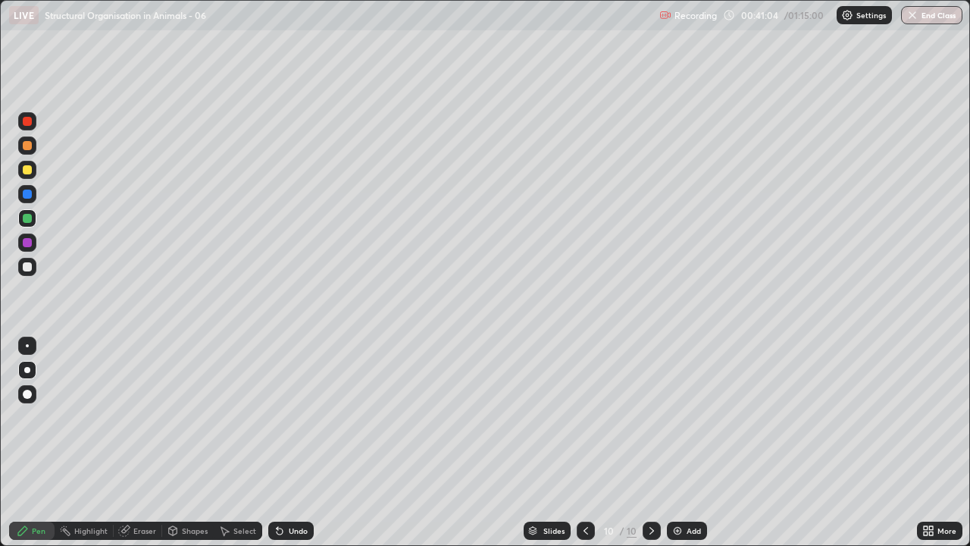
click at [544, 417] on div "Slides" at bounding box center [547, 531] width 47 height 18
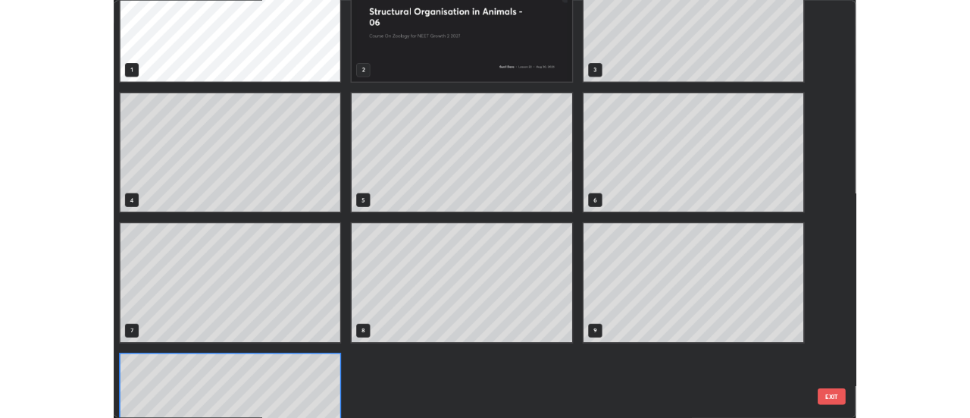
scroll to position [36, 0]
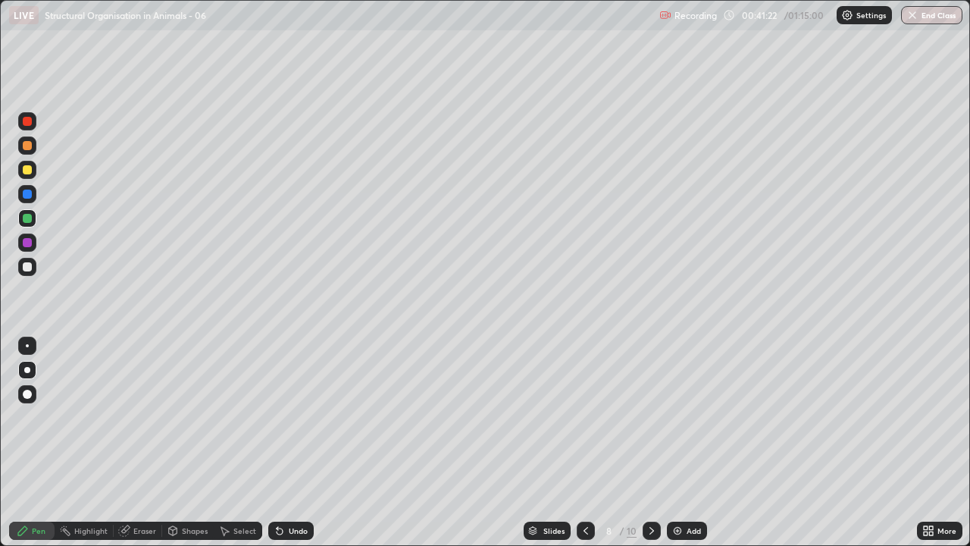
click at [646, 417] on icon at bounding box center [652, 531] width 12 height 12
click at [649, 417] on icon at bounding box center [652, 531] width 12 height 12
click at [682, 417] on div "Add" at bounding box center [687, 531] width 40 height 18
click at [28, 267] on div at bounding box center [27, 266] width 9 height 9
click at [27, 275] on div at bounding box center [27, 267] width 18 height 18
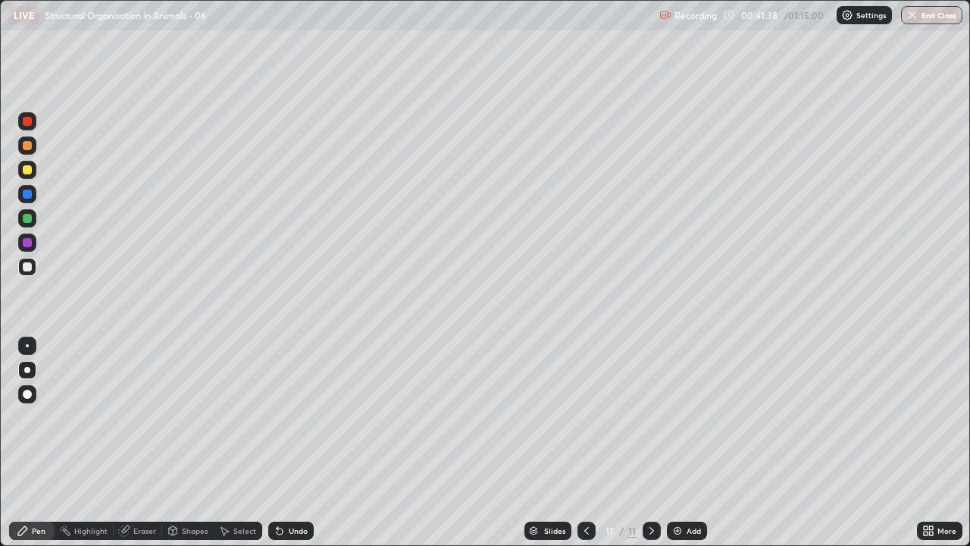
click at [26, 268] on div at bounding box center [27, 266] width 9 height 9
click at [27, 270] on div at bounding box center [27, 266] width 9 height 9
click at [27, 272] on div at bounding box center [27, 267] width 18 height 18
click at [27, 270] on div at bounding box center [27, 266] width 9 height 9
click at [295, 417] on div "Undo" at bounding box center [298, 531] width 19 height 8
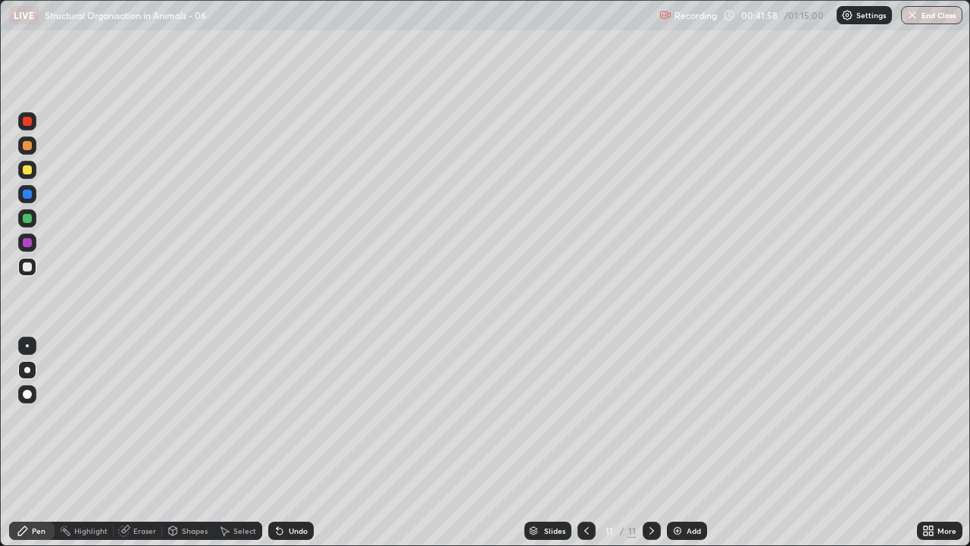
click at [302, 417] on div "Undo" at bounding box center [298, 531] width 19 height 8
click at [304, 417] on div "Undo" at bounding box center [298, 531] width 19 height 8
click at [299, 417] on div "Undo" at bounding box center [290, 531] width 45 height 18
click at [297, 417] on div "Undo" at bounding box center [290, 531] width 45 height 18
click at [295, 417] on div "Undo" at bounding box center [298, 531] width 19 height 8
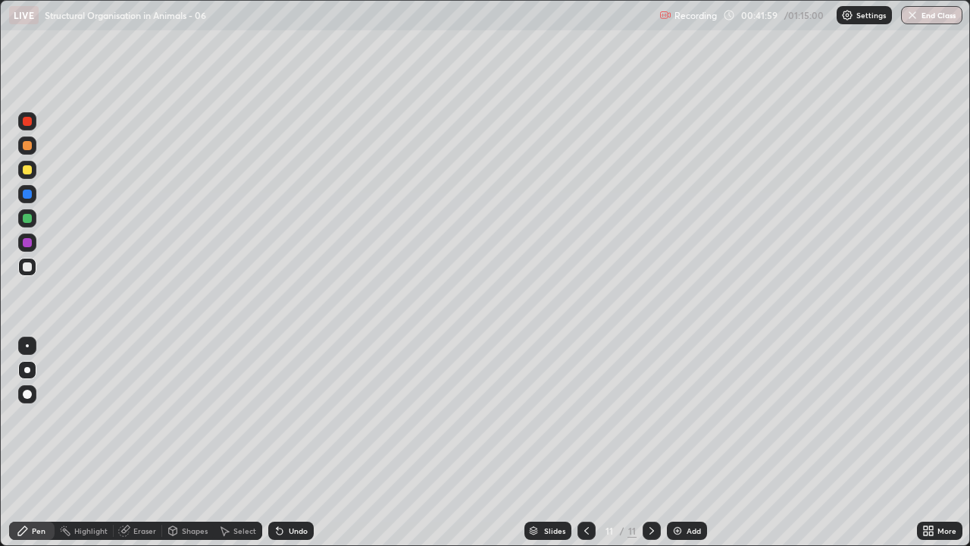
click at [293, 417] on div "Undo" at bounding box center [290, 531] width 45 height 18
click at [25, 268] on div at bounding box center [27, 266] width 9 height 9
click at [27, 270] on div at bounding box center [27, 266] width 9 height 9
click at [26, 269] on div at bounding box center [27, 266] width 9 height 9
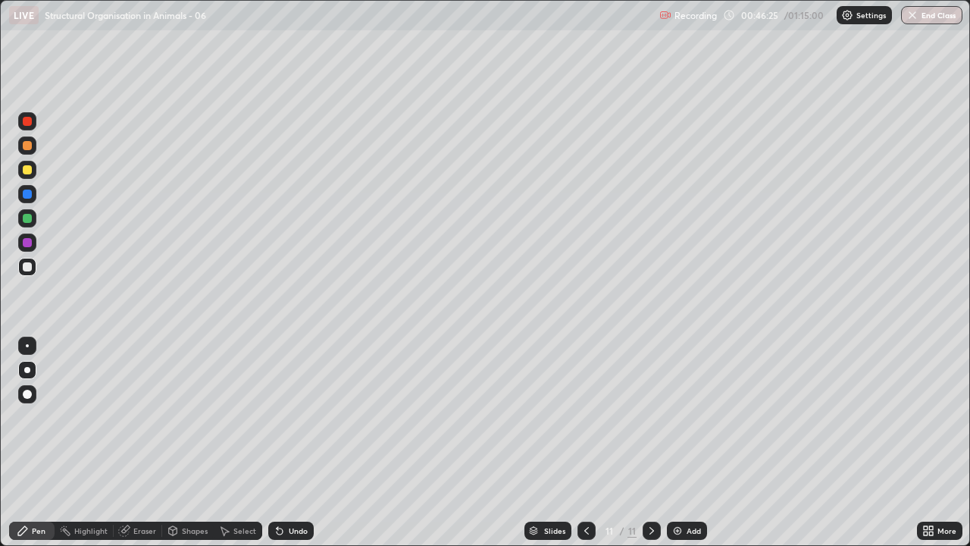
click at [28, 271] on div at bounding box center [27, 266] width 9 height 9
click at [29, 268] on div at bounding box center [27, 266] width 9 height 9
click at [296, 417] on div "Undo" at bounding box center [290, 531] width 45 height 18
click at [297, 417] on div "Undo" at bounding box center [298, 531] width 19 height 8
click at [294, 417] on div "Undo" at bounding box center [290, 531] width 45 height 18
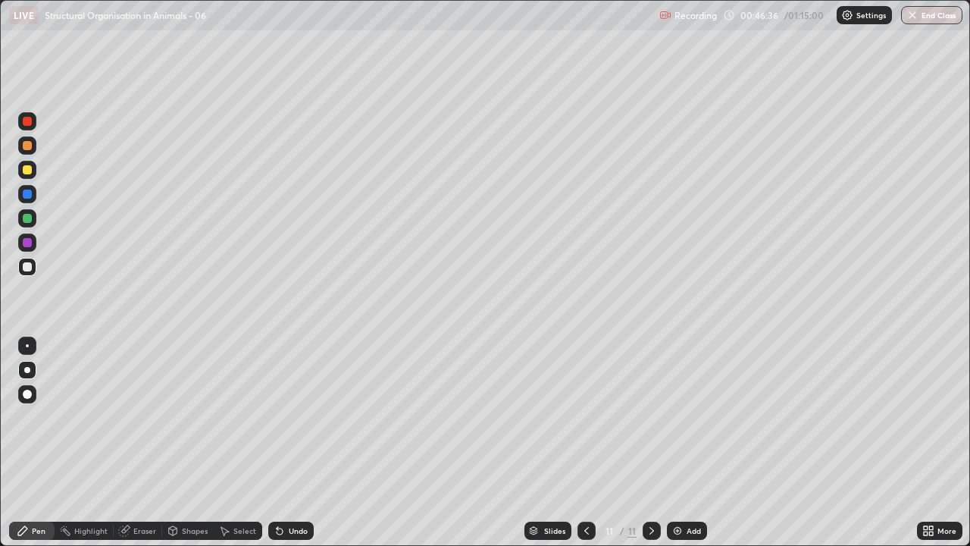
click at [300, 417] on div "Undo" at bounding box center [288, 531] width 52 height 30
click at [298, 417] on div "Undo" at bounding box center [298, 531] width 19 height 8
click at [296, 417] on div "Undo" at bounding box center [298, 531] width 19 height 8
click at [298, 417] on div "Undo" at bounding box center [298, 531] width 19 height 8
click at [26, 274] on div at bounding box center [27, 267] width 18 height 18
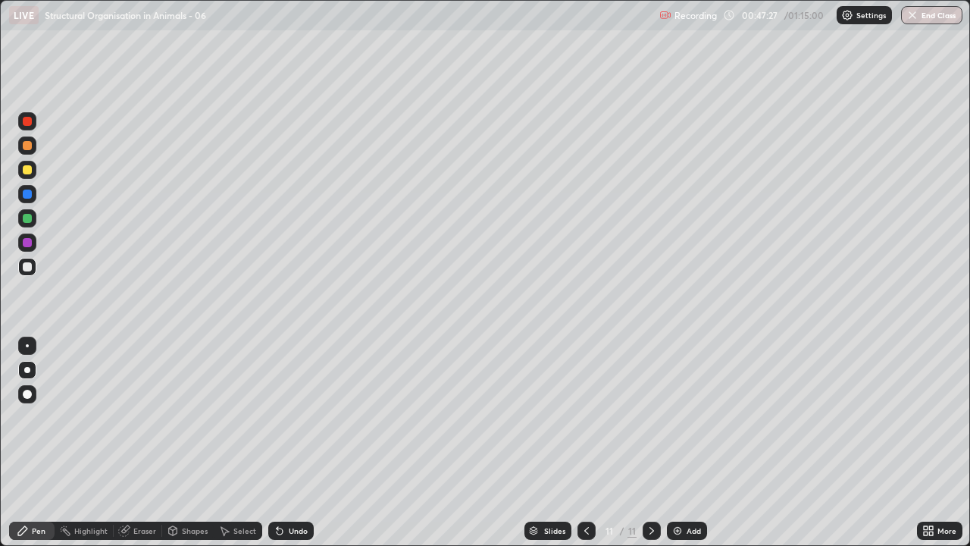
click at [24, 270] on div at bounding box center [27, 266] width 9 height 9
click at [26, 193] on div at bounding box center [27, 194] width 9 height 9
click at [26, 270] on div at bounding box center [27, 266] width 9 height 9
click at [31, 274] on div at bounding box center [27, 267] width 18 height 18
click at [39, 274] on div at bounding box center [27, 267] width 24 height 24
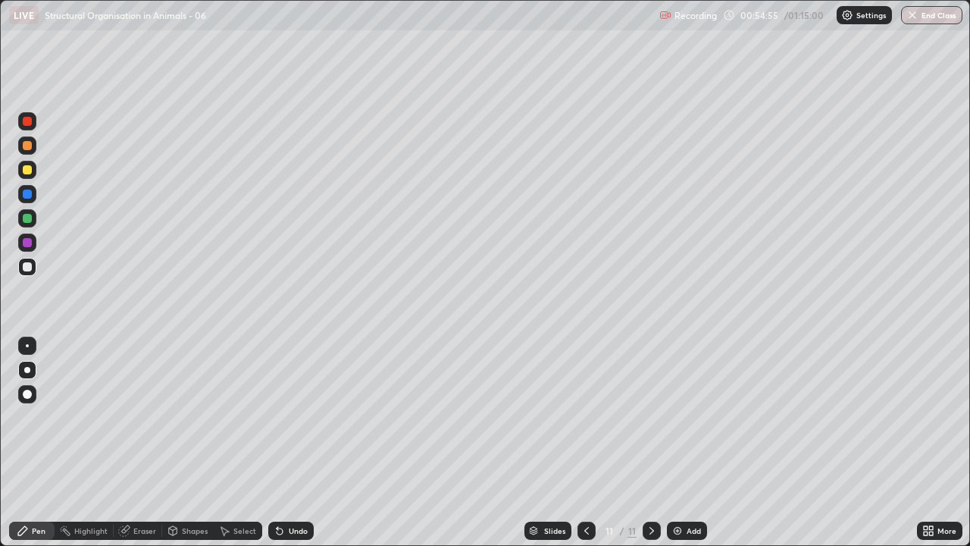
click at [680, 417] on img at bounding box center [678, 531] width 12 height 12
click at [30, 272] on div at bounding box center [27, 267] width 18 height 18
click at [30, 270] on div at bounding box center [27, 266] width 9 height 9
click at [27, 268] on div at bounding box center [27, 266] width 9 height 9
click at [29, 245] on div at bounding box center [27, 242] width 9 height 9
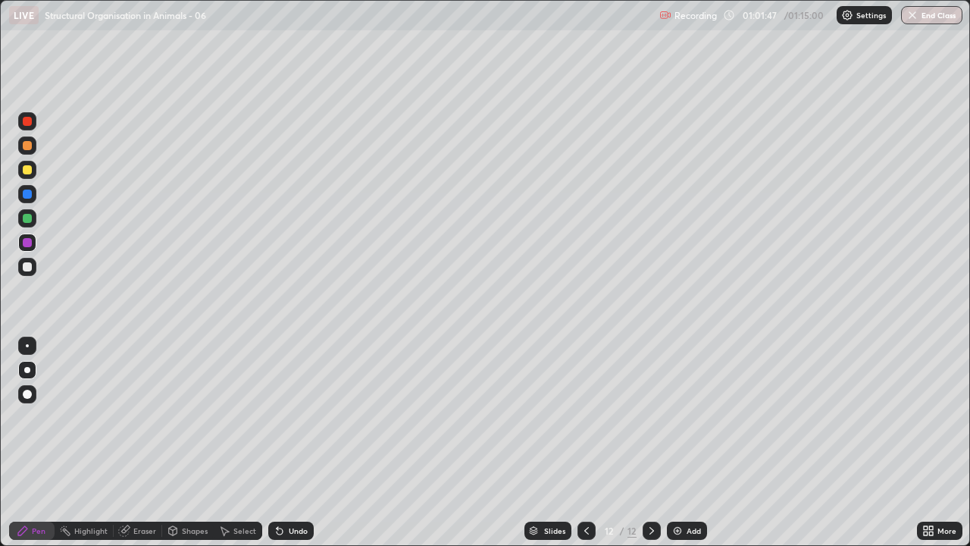
click at [31, 195] on div at bounding box center [27, 194] width 9 height 9
click at [29, 267] on div at bounding box center [27, 266] width 9 height 9
click at [27, 246] on div at bounding box center [27, 242] width 9 height 9
click at [649, 417] on icon at bounding box center [652, 531] width 12 height 12
click at [682, 417] on div "Add" at bounding box center [687, 531] width 40 height 18
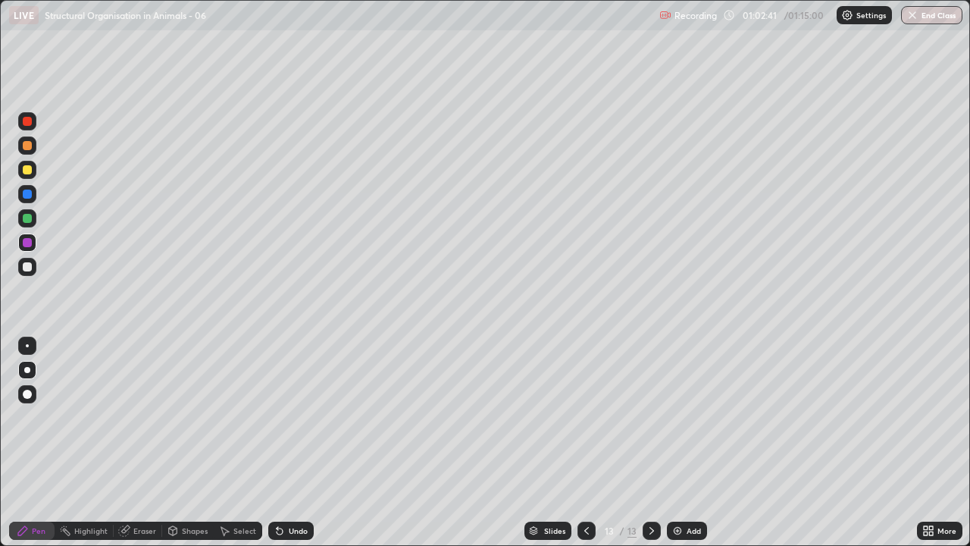
click at [27, 265] on div at bounding box center [27, 266] width 9 height 9
click at [925, 417] on div "More" at bounding box center [939, 531] width 45 height 18
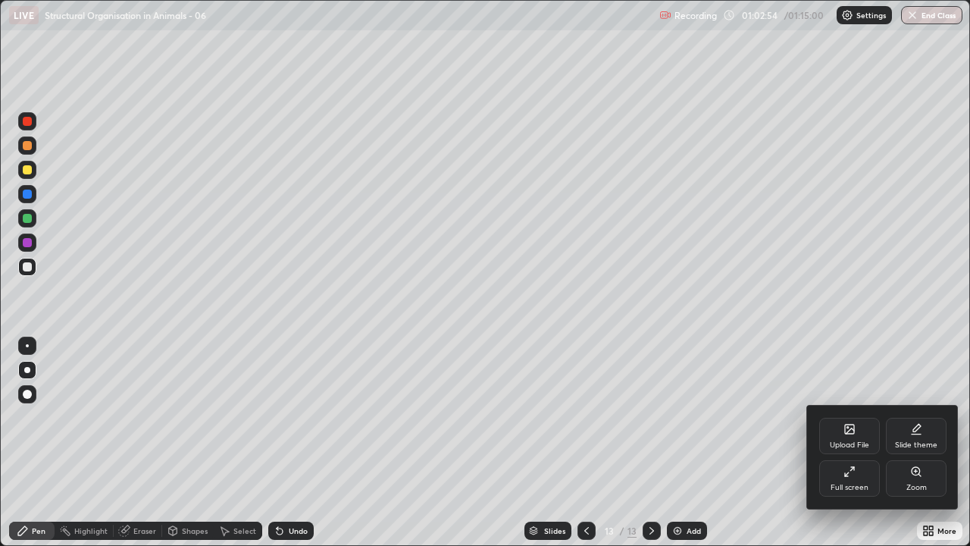
click at [850, 417] on icon at bounding box center [850, 472] width 12 height 12
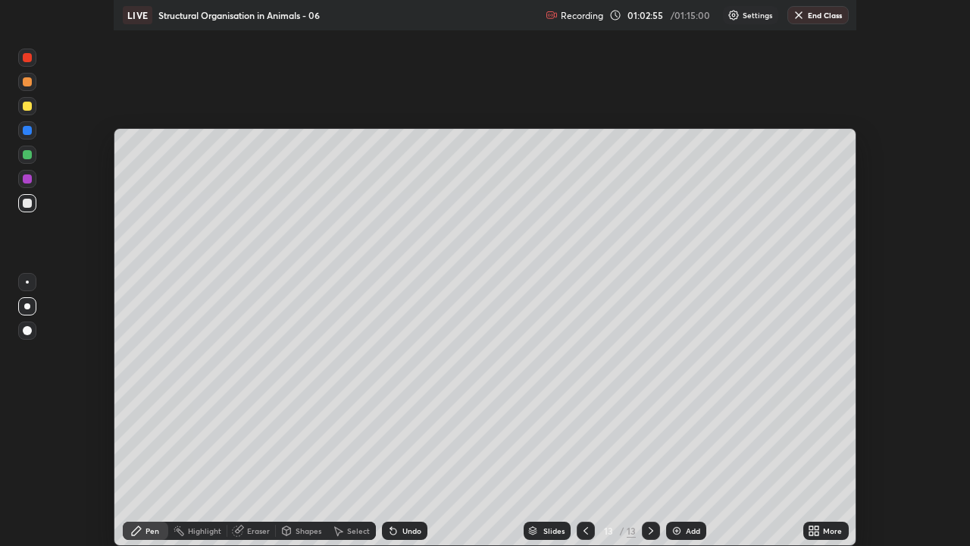
scroll to position [75401, 74848]
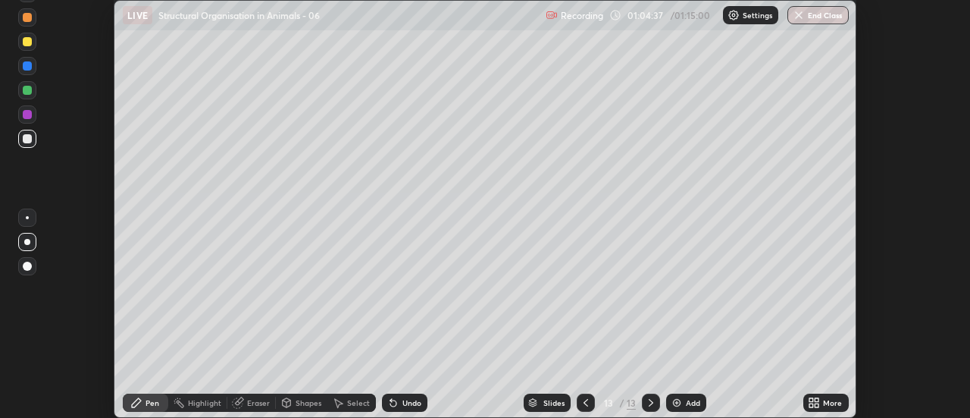
click at [810, 409] on div "More" at bounding box center [826, 402] width 45 height 18
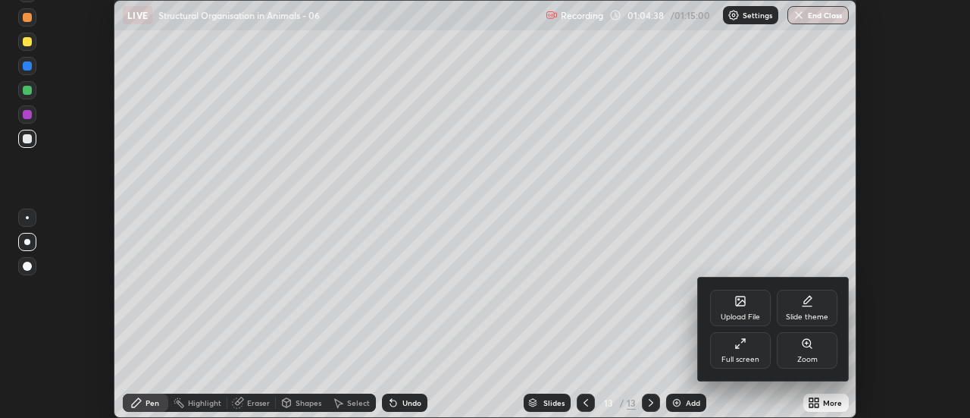
click at [745, 351] on div "Full screen" at bounding box center [740, 350] width 61 height 36
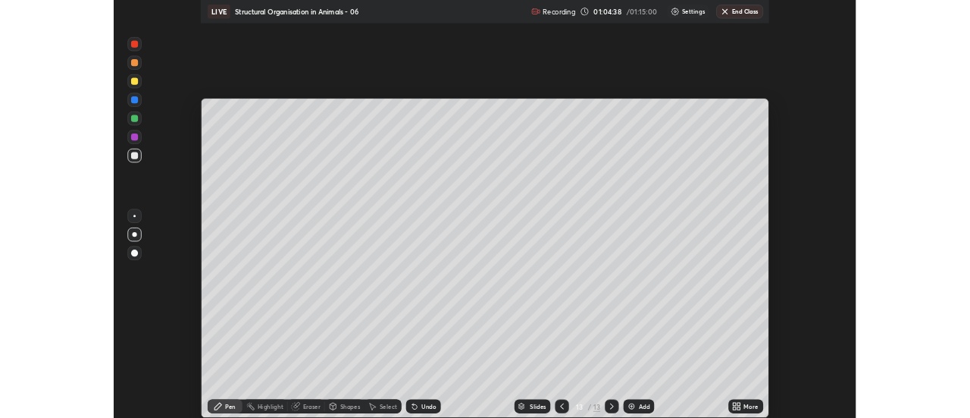
scroll to position [546, 970]
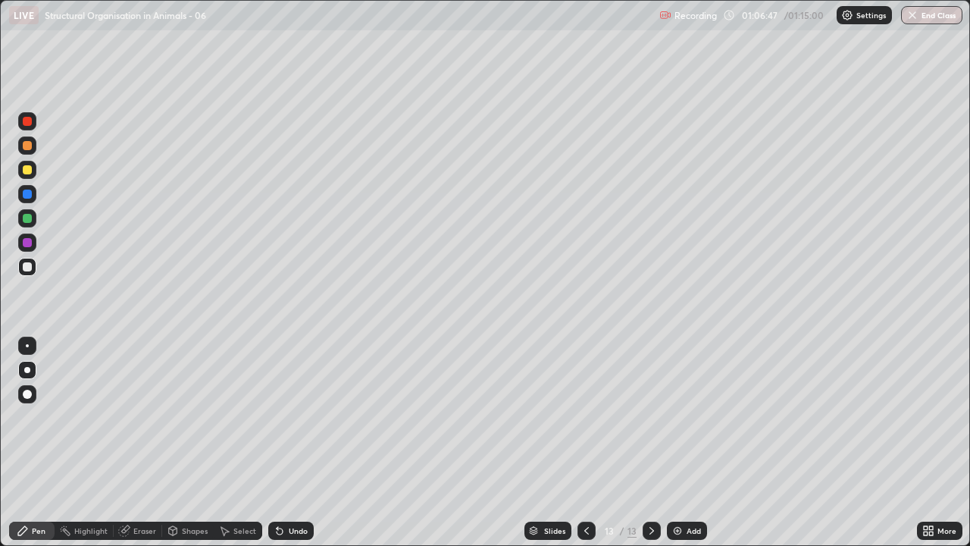
click at [943, 22] on button "End Class" at bounding box center [931, 15] width 61 height 18
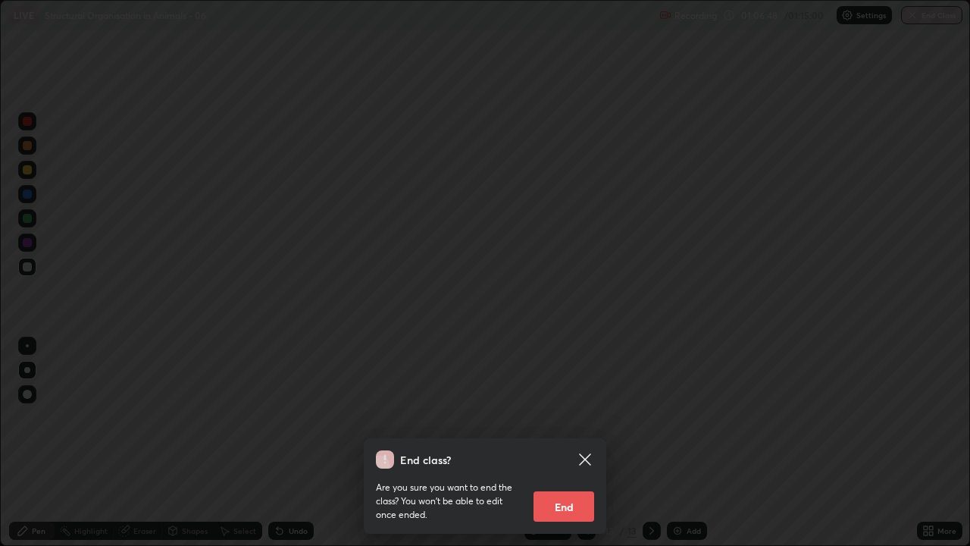
click at [569, 417] on button "End" at bounding box center [564, 506] width 61 height 30
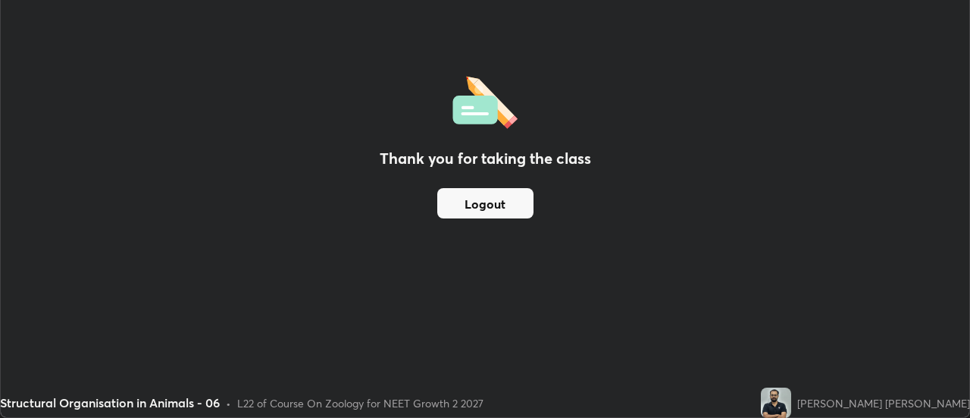
scroll to position [75401, 74848]
